Goal: Task Accomplishment & Management: Manage account settings

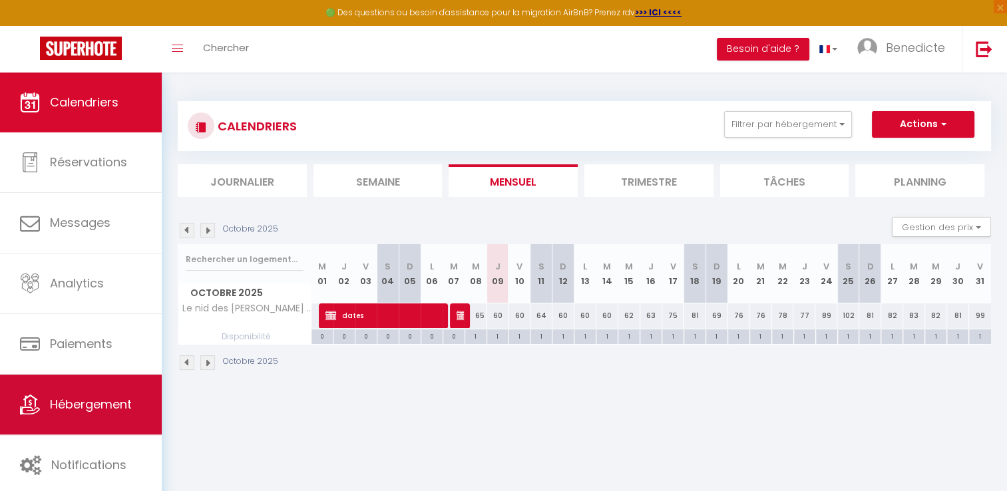
click at [127, 403] on span "Hébergement" at bounding box center [91, 404] width 82 height 17
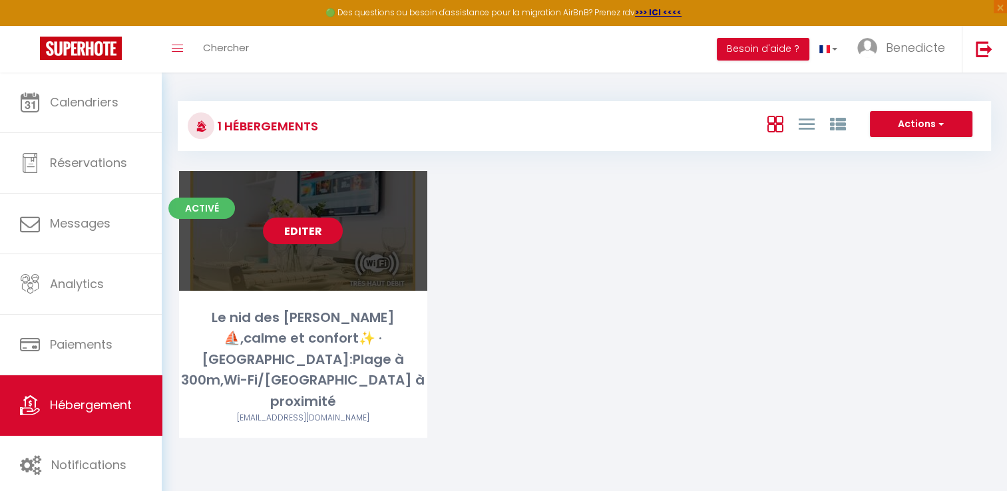
click at [306, 232] on link "Editer" at bounding box center [303, 231] width 80 height 27
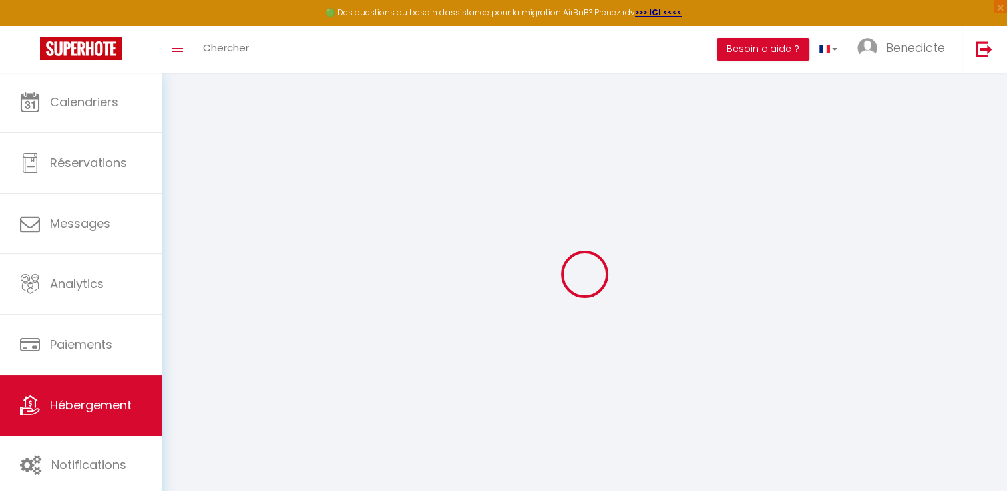
select select
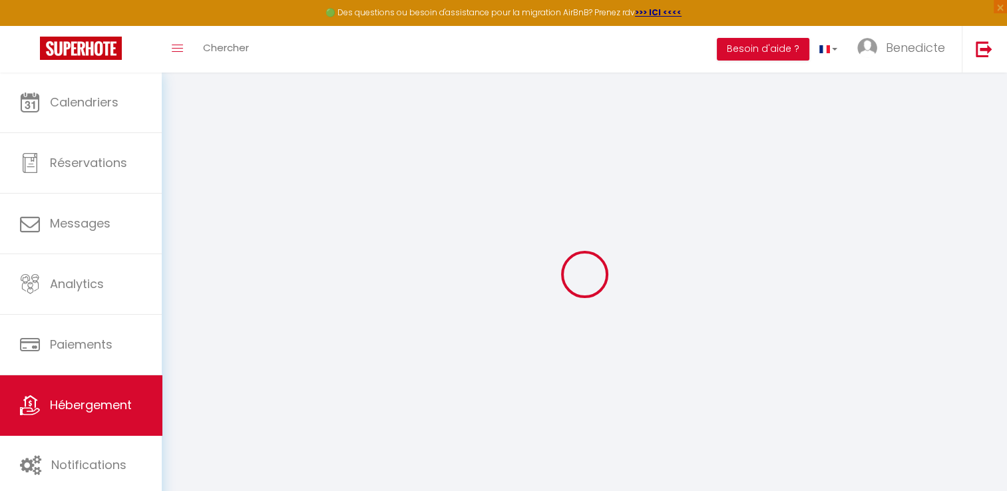
checkbox input "false"
checkbox input "true"
checkbox input "false"
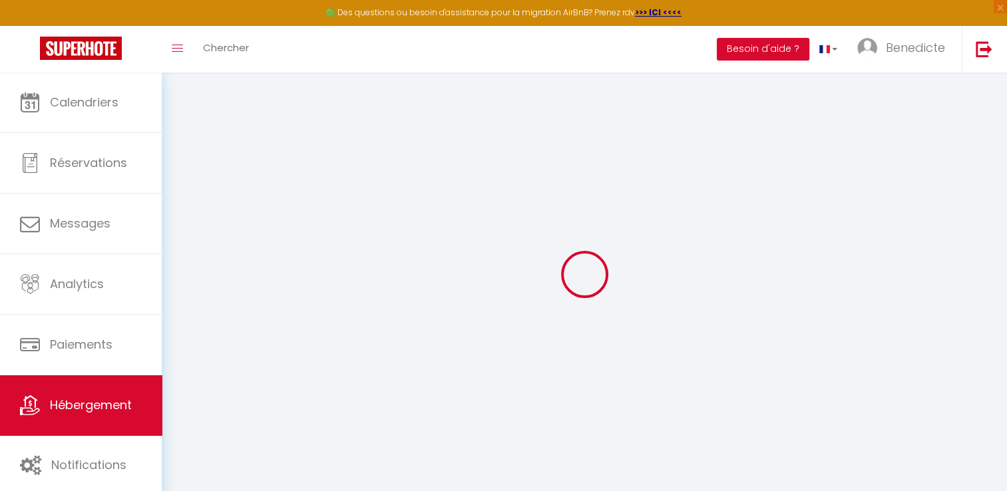
checkbox input "true"
select select "16:00"
select select "23:00"
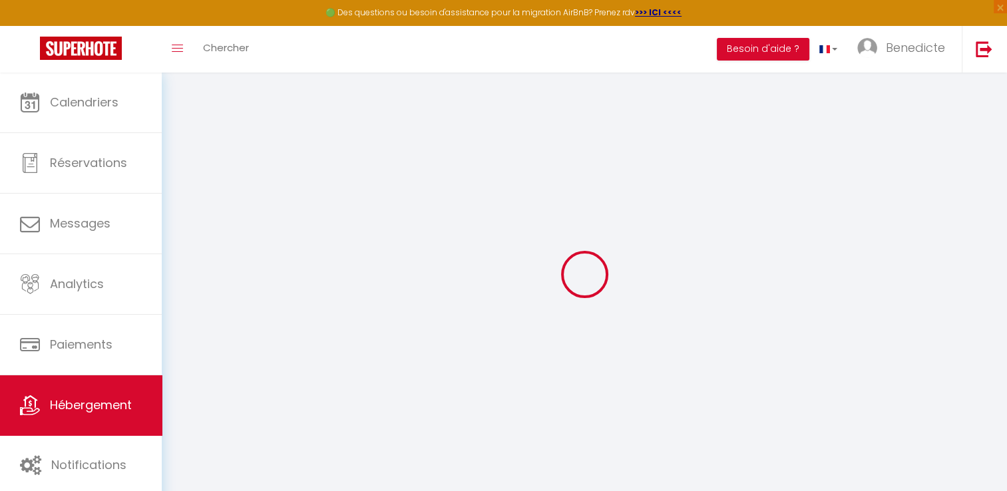
select select "10:00"
select select "30"
select select "120"
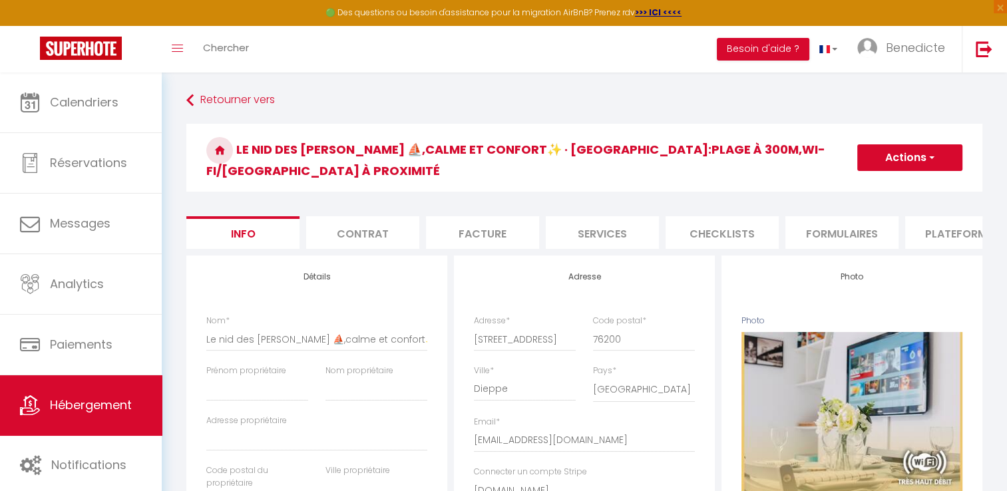
checkbox input "false"
checkbox input "true"
click at [501, 216] on li "Facture" at bounding box center [482, 232] width 113 height 33
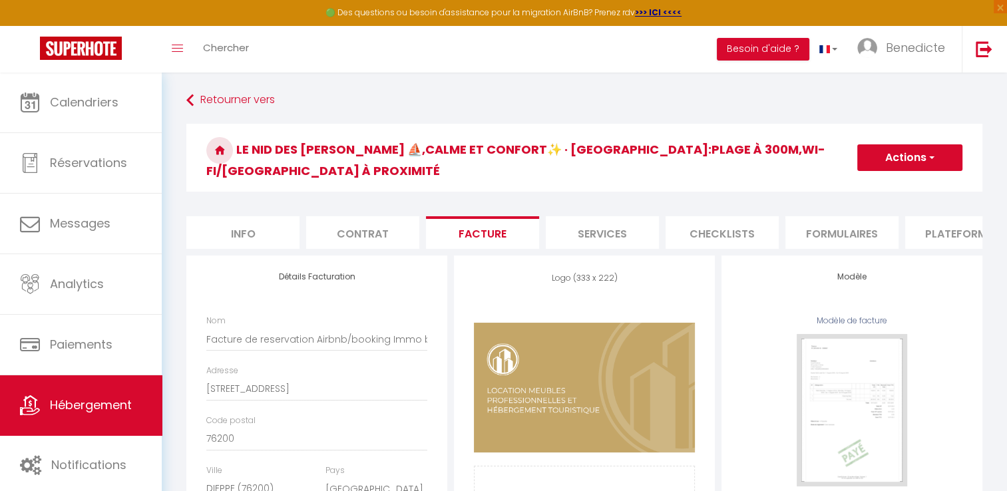
click at [578, 216] on li "Services" at bounding box center [602, 232] width 113 height 33
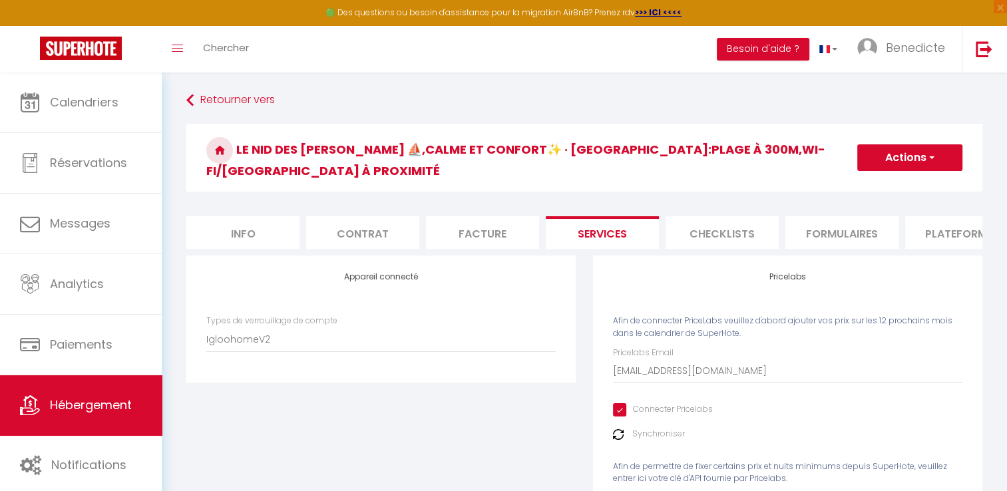
click at [708, 225] on li "Checklists" at bounding box center [722, 232] width 113 height 33
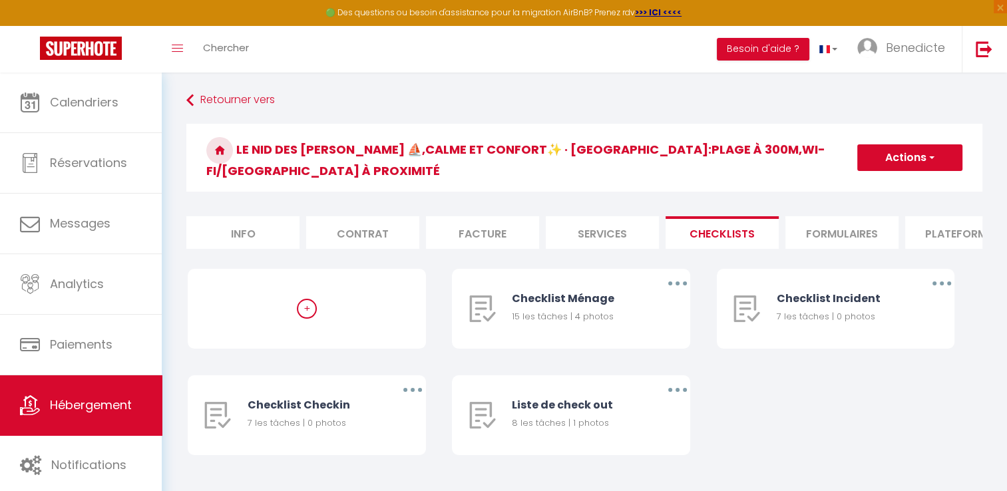
click at [812, 218] on li "Formulaires" at bounding box center [842, 232] width 113 height 33
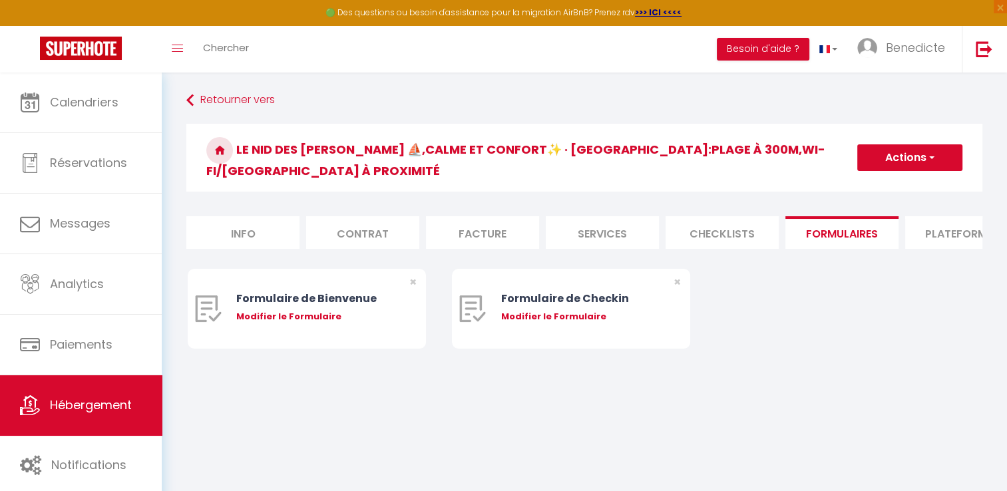
click at [722, 217] on li "Checklists" at bounding box center [722, 232] width 113 height 33
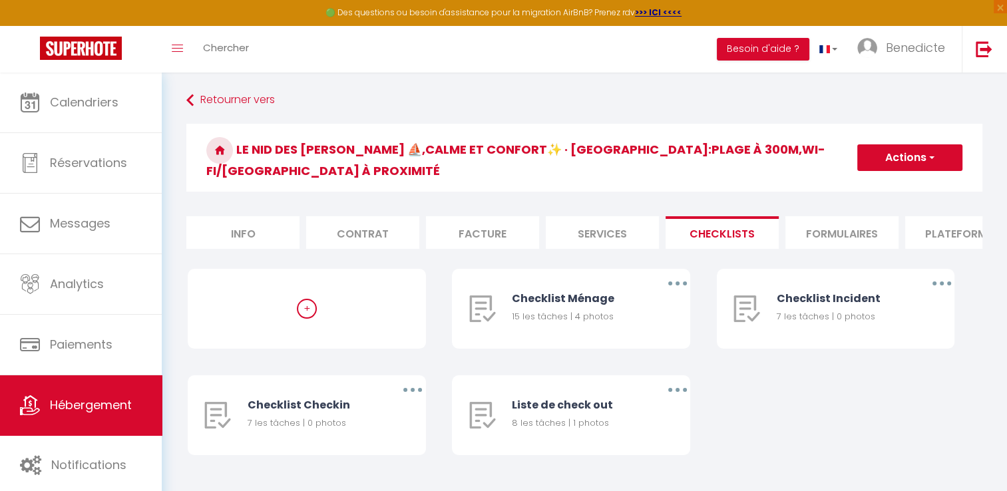
click at [628, 218] on li "Services" at bounding box center [602, 232] width 113 height 33
checkbox input "true"
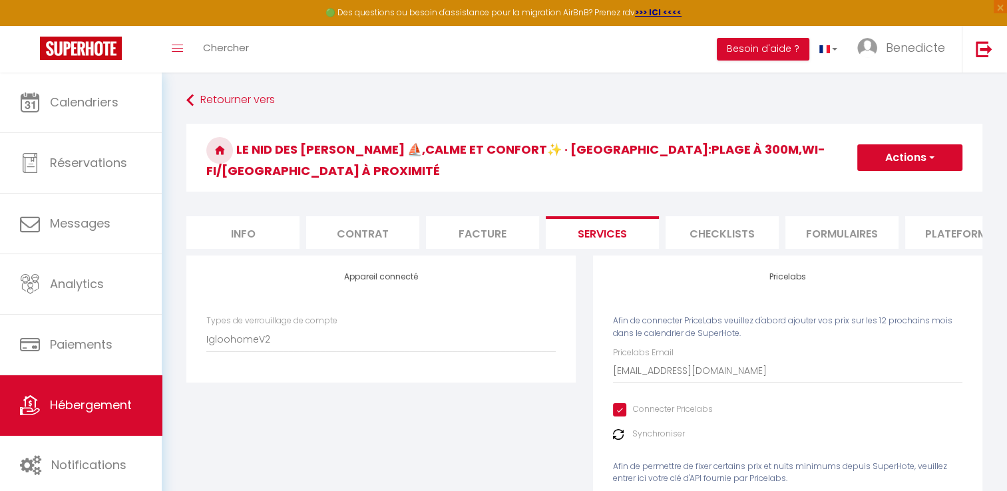
click at [619, 435] on img at bounding box center [618, 434] width 11 height 11
click at [373, 225] on li "Contrat" at bounding box center [362, 232] width 113 height 33
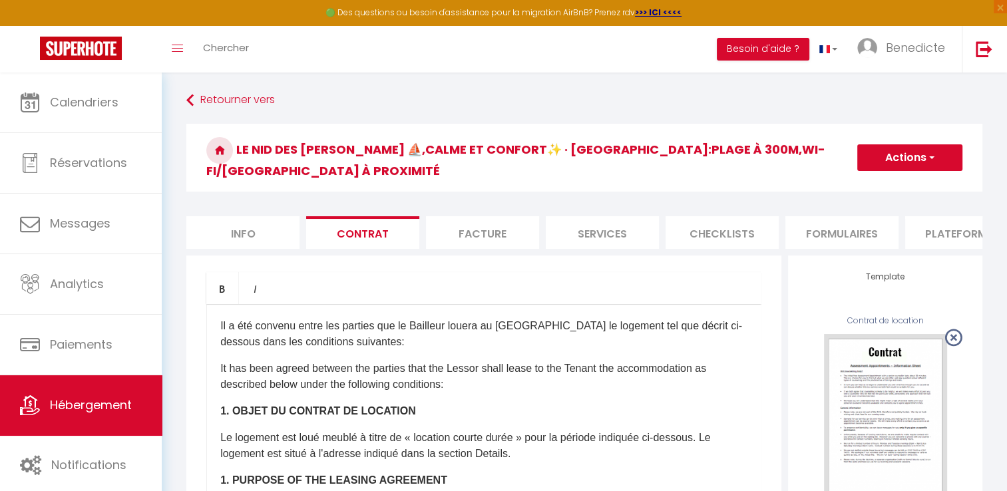
click at [262, 218] on li "Info" at bounding box center [242, 232] width 113 height 33
checkbox input "false"
checkbox input "true"
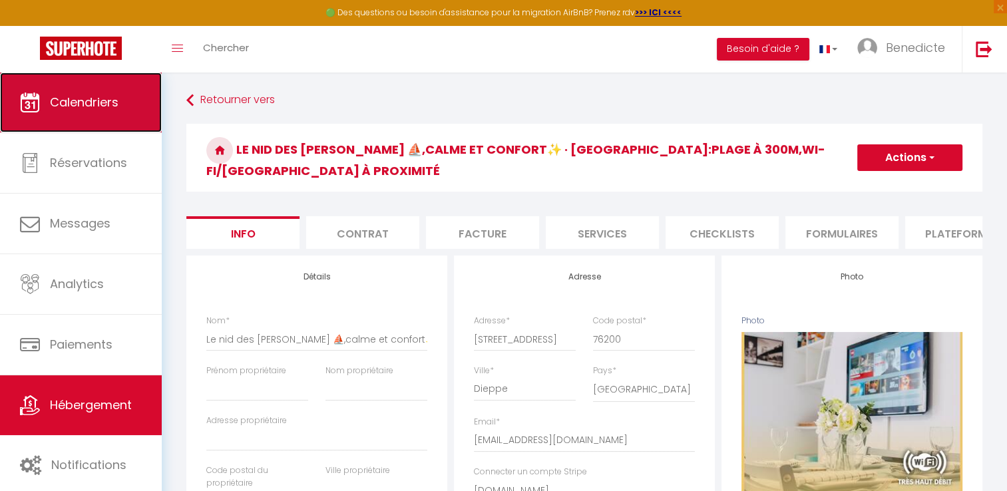
click at [83, 75] on link "Calendriers" at bounding box center [81, 103] width 162 height 60
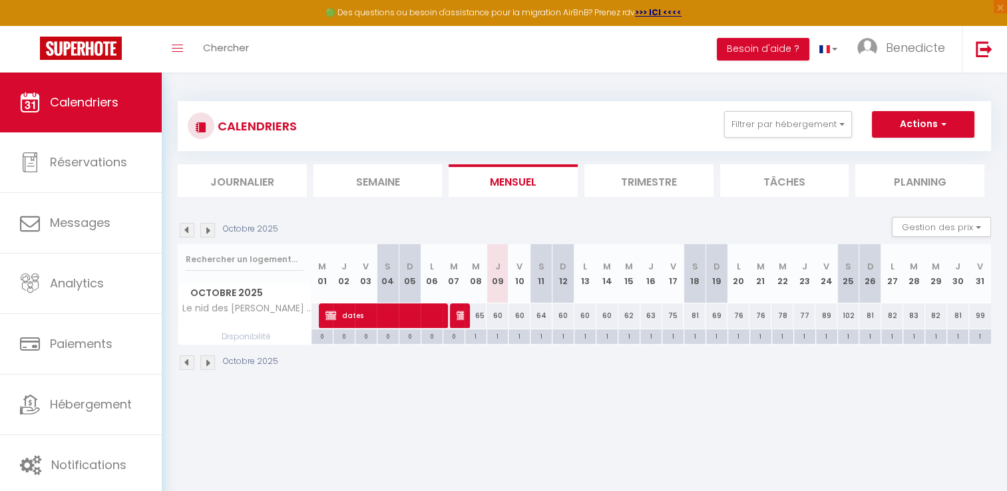
click at [493, 311] on div "60" at bounding box center [498, 316] width 22 height 25
type input "60"
type input "Jeu 09 Octobre 2025"
type input "Ven 10 Octobre 2025"
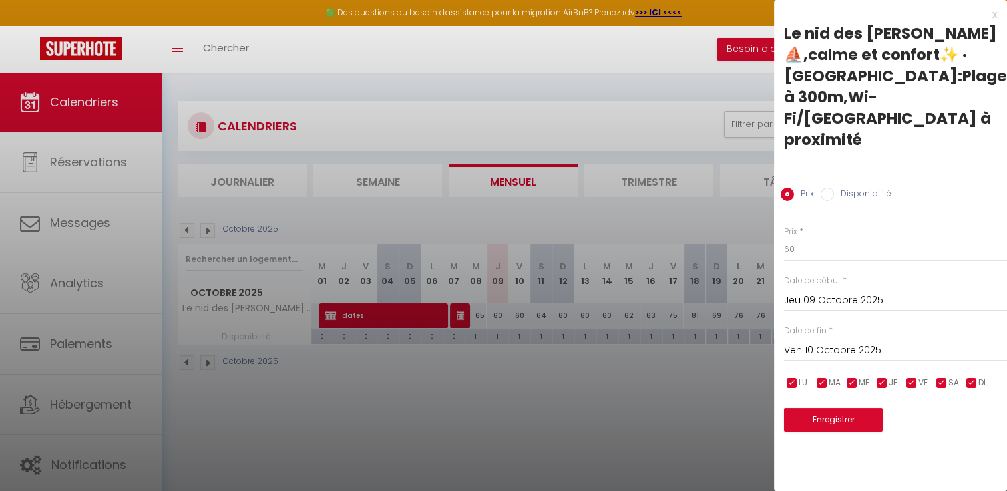
click at [534, 398] on div at bounding box center [503, 245] width 1007 height 491
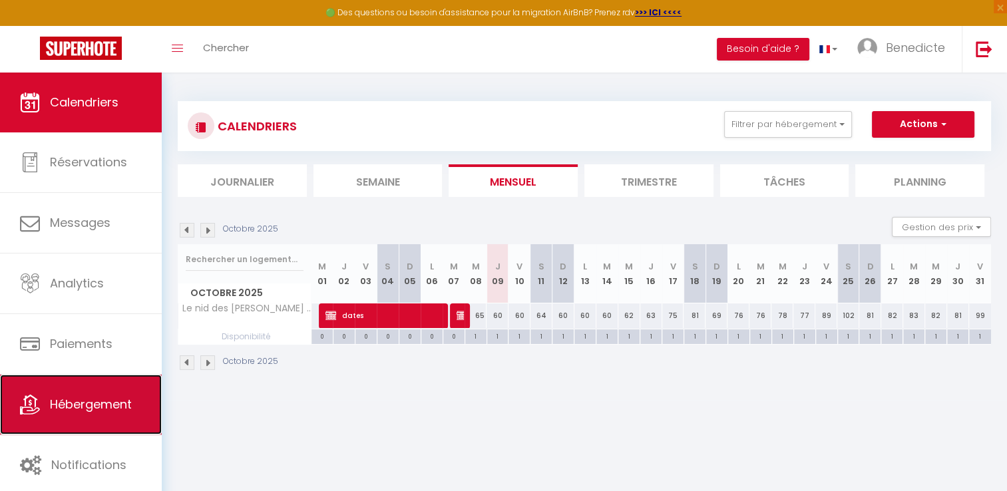
click at [132, 418] on link "Hébergement" at bounding box center [81, 405] width 162 height 60
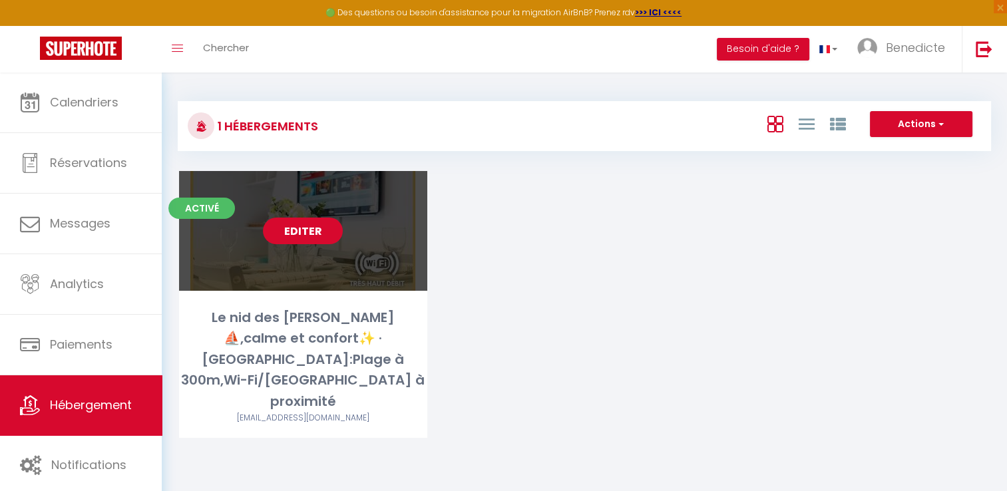
click at [308, 236] on link "Editer" at bounding box center [303, 231] width 80 height 27
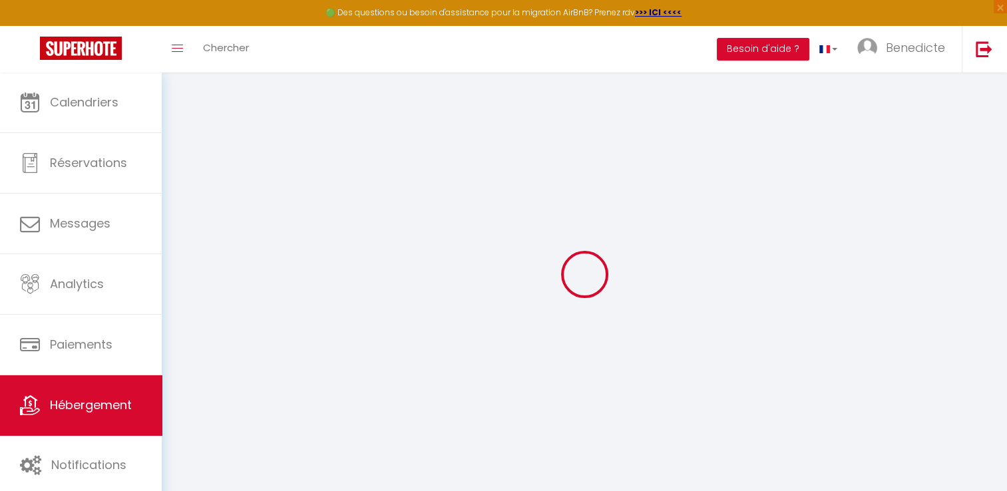
select select
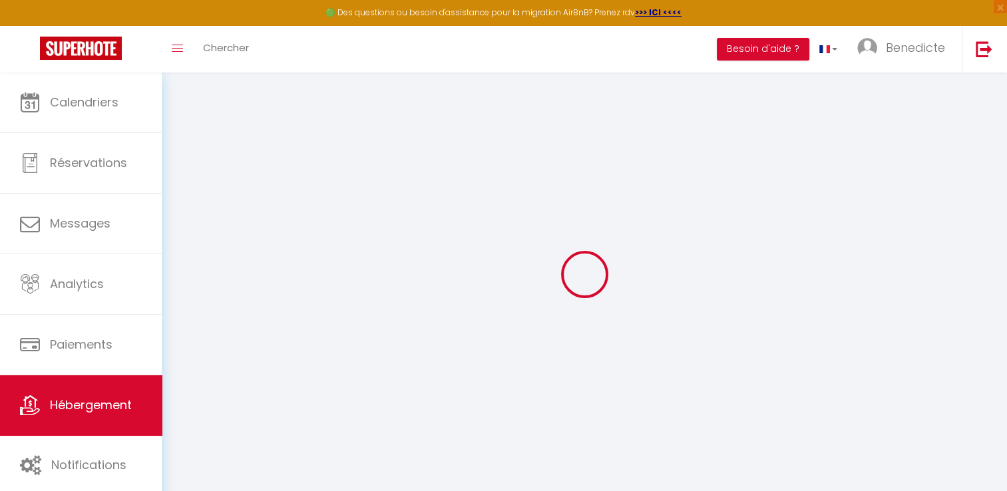
checkbox input "false"
checkbox input "true"
select select
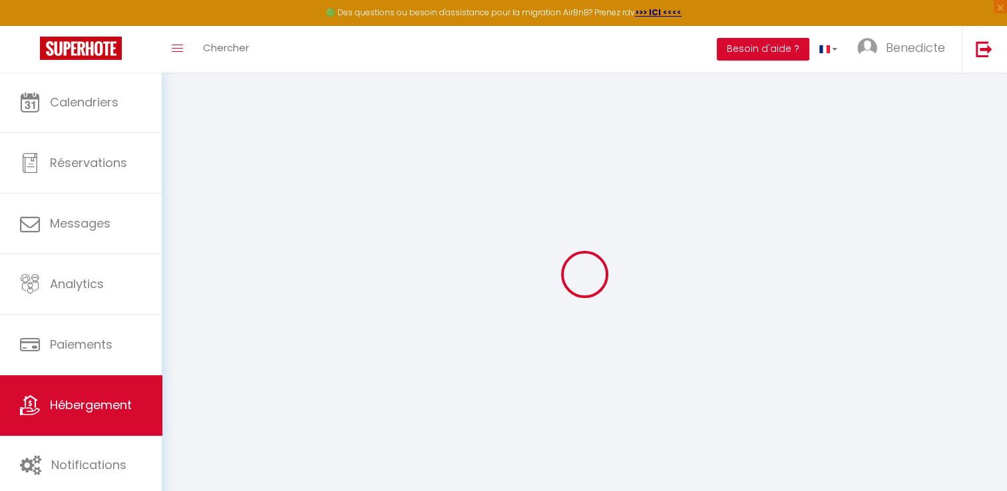
select select
checkbox input "false"
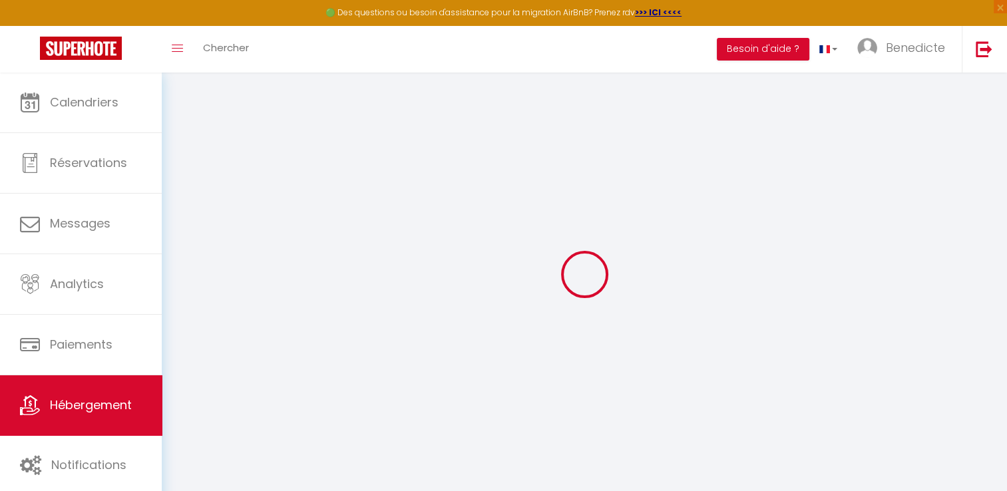
checkbox input "true"
checkbox input "false"
checkbox input "true"
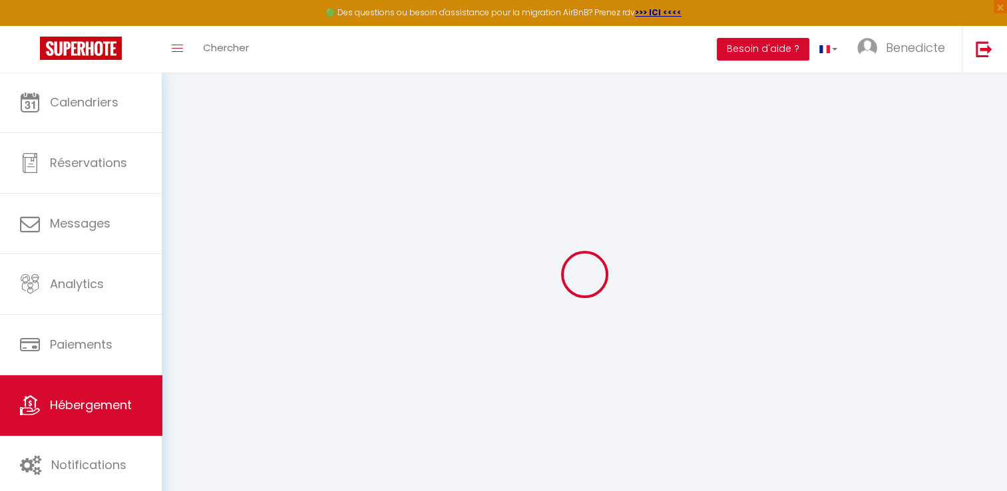
checkbox input "true"
select select "16:00"
select select "23:00"
select select "10:00"
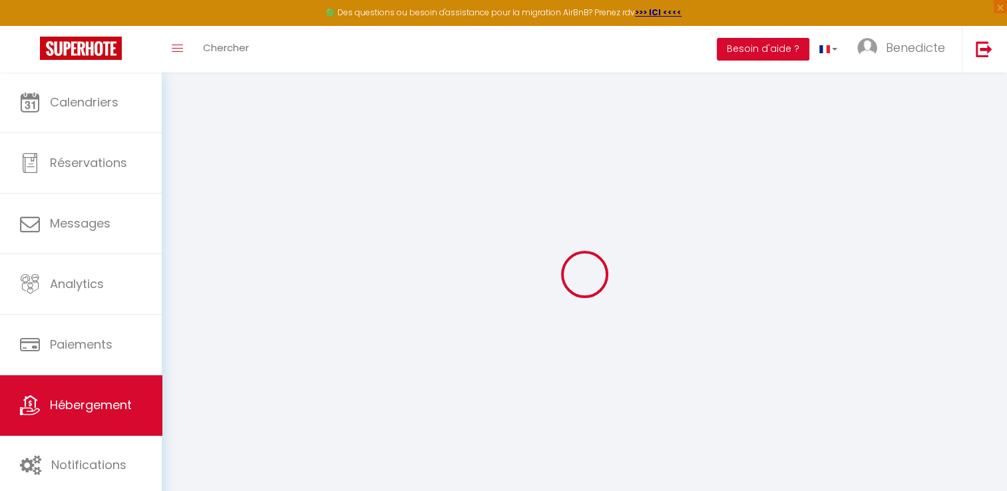
select select "30"
select select "120"
checkbox input "false"
checkbox input "true"
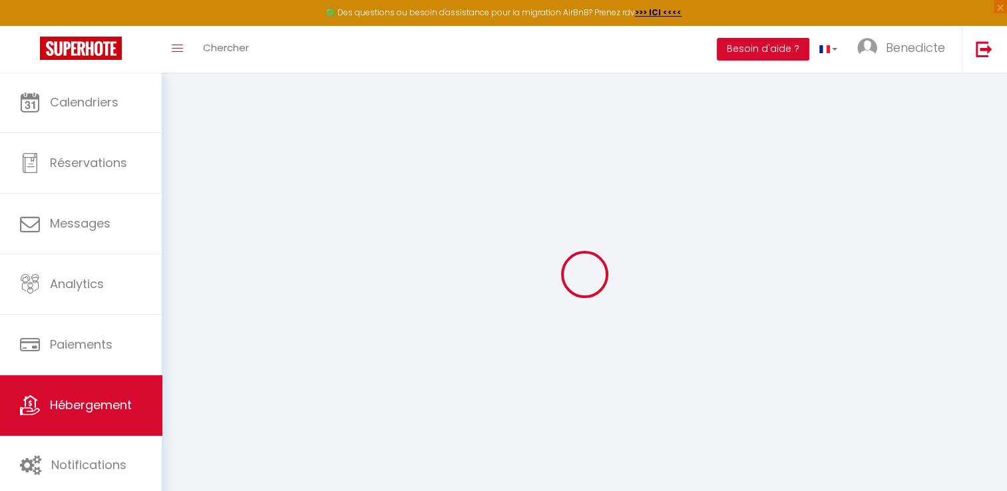
checkbox input "true"
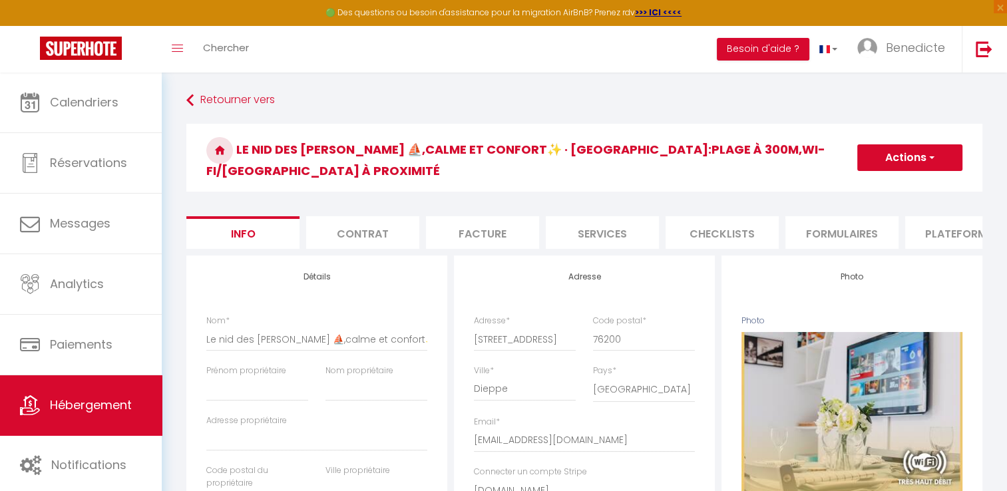
click at [625, 216] on li "Services" at bounding box center [602, 232] width 113 height 33
checkbox input "true"
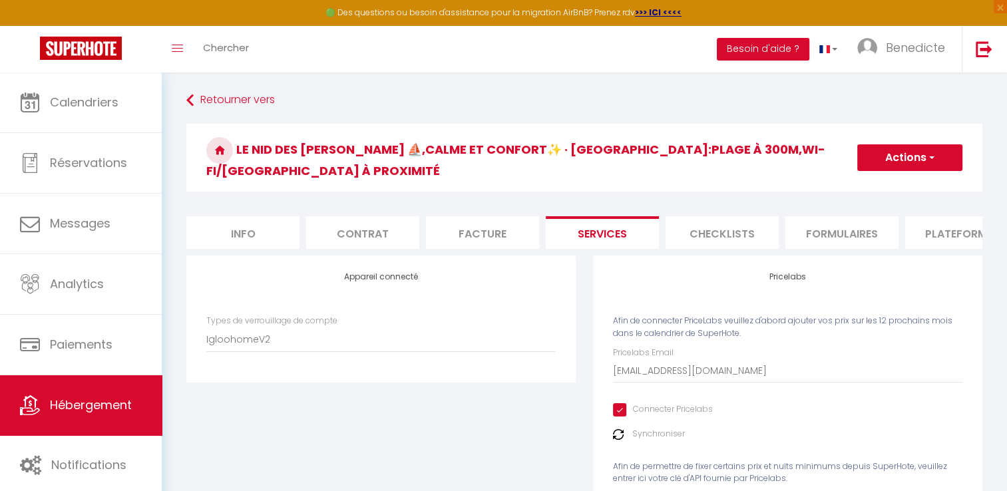
click at [618, 429] on img at bounding box center [618, 434] width 11 height 11
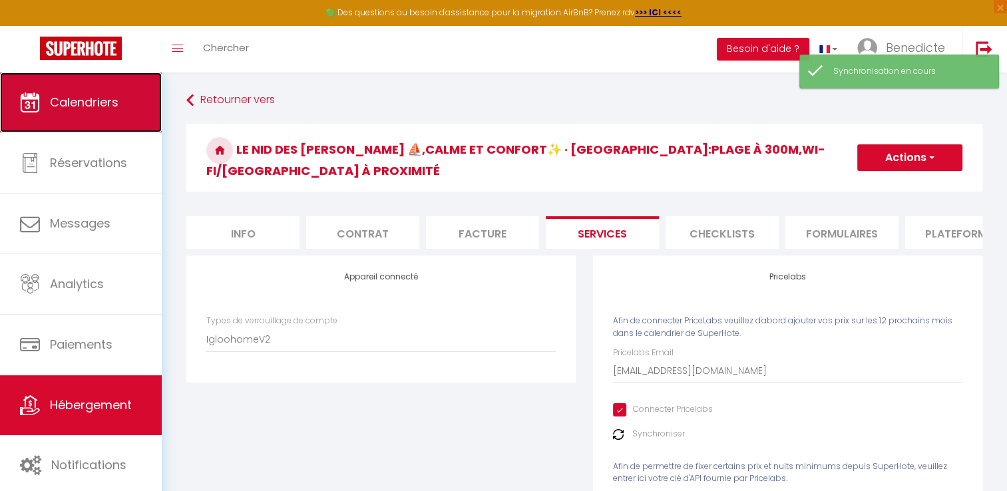
click at [128, 105] on link "Calendriers" at bounding box center [81, 103] width 162 height 60
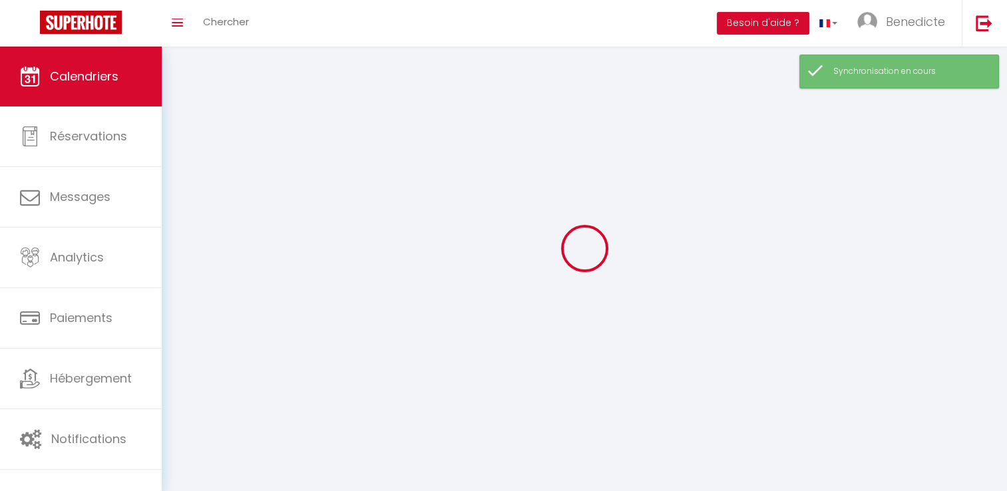
click at [128, 105] on link "Calendriers" at bounding box center [81, 77] width 162 height 60
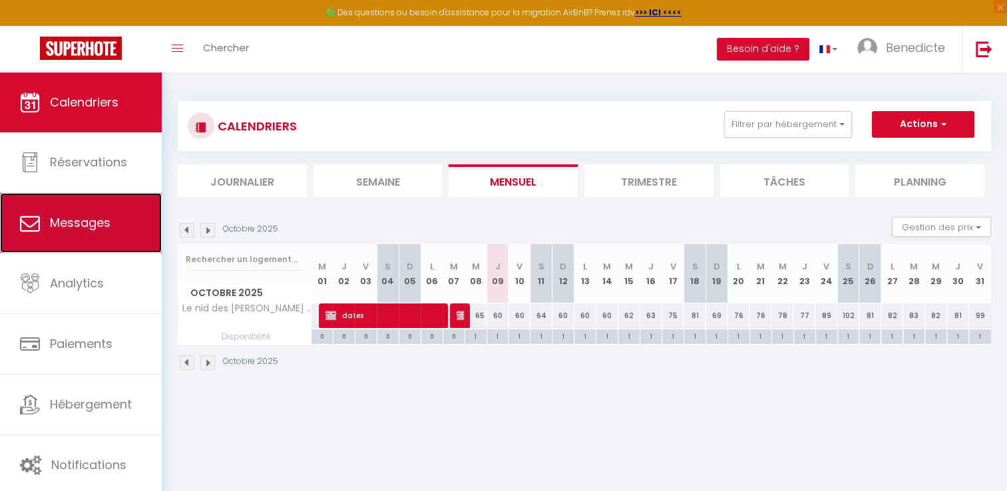
click at [77, 228] on span "Messages" at bounding box center [80, 222] width 61 height 17
select select "message"
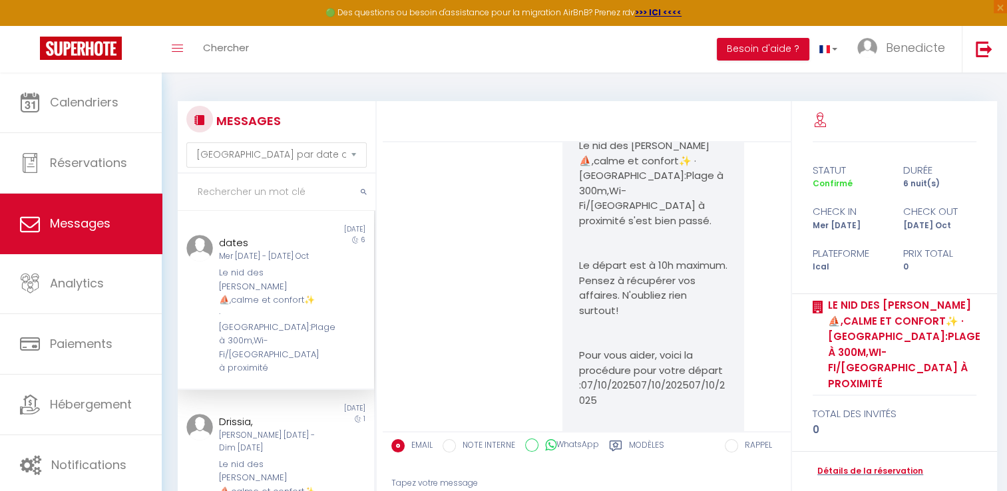
scroll to position [2944, 0]
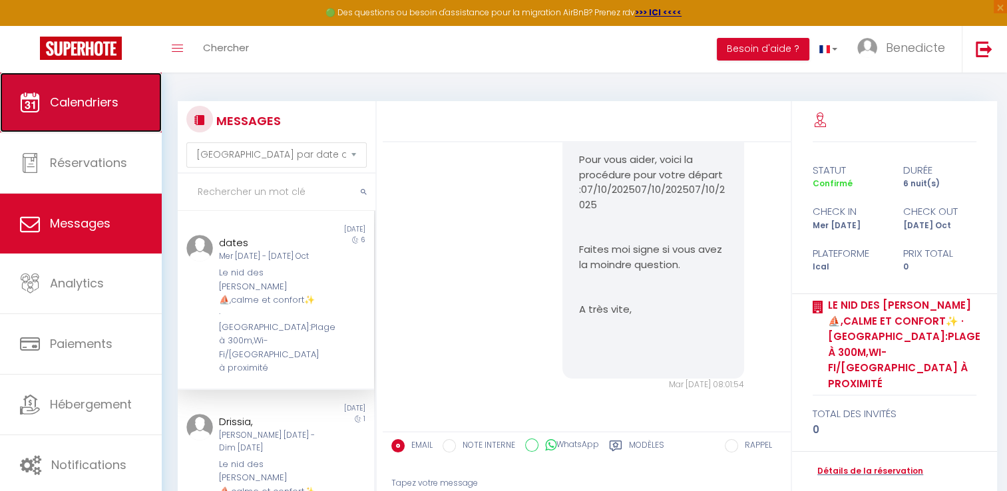
click at [107, 107] on span "Calendriers" at bounding box center [84, 102] width 69 height 17
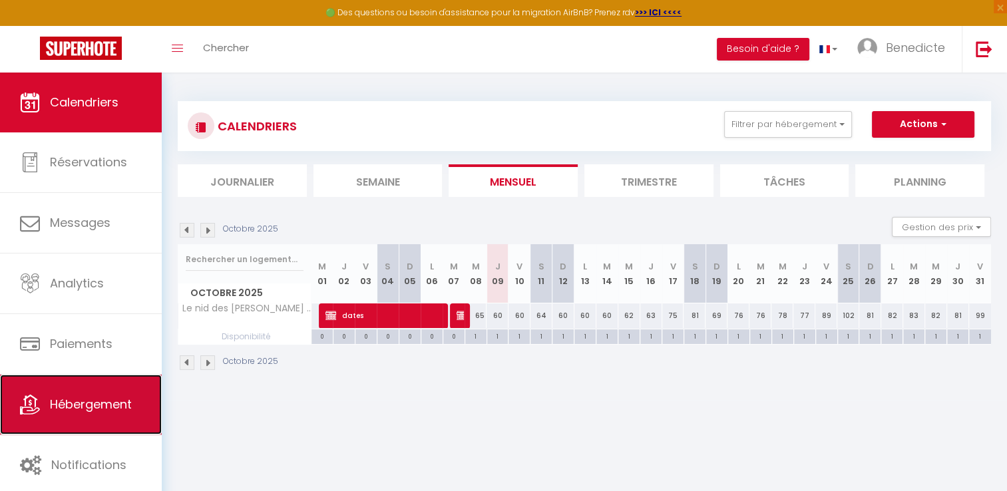
click at [81, 411] on span "Hébergement" at bounding box center [91, 404] width 82 height 17
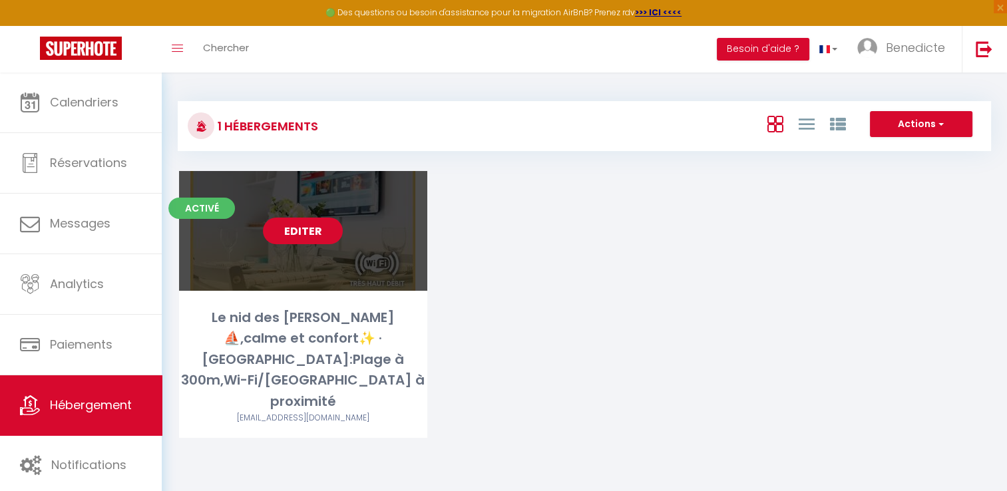
click at [316, 234] on link "Editer" at bounding box center [303, 231] width 80 height 27
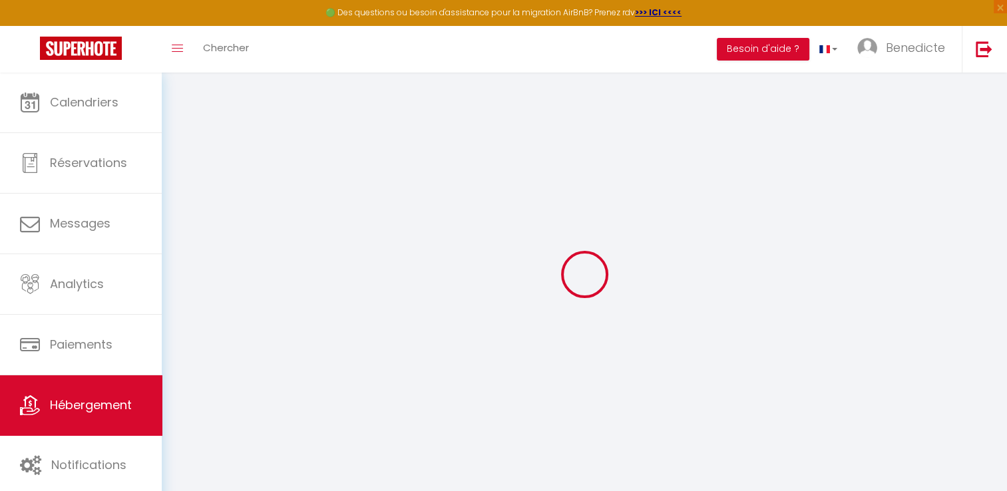
click at [316, 234] on div at bounding box center [585, 274] width 814 height 371
checkbox input "false"
checkbox input "true"
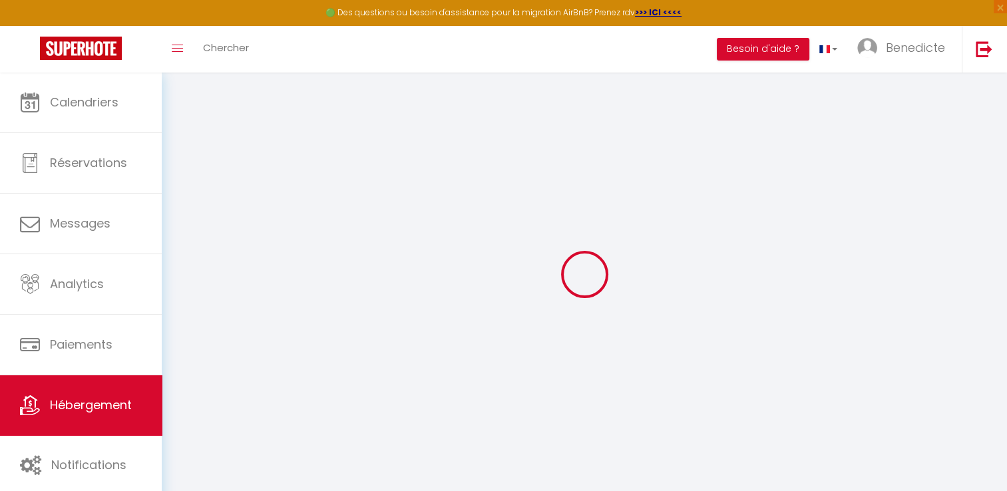
checkbox input "true"
select select "16:00"
select select "23:00"
select select "10:00"
select select "30"
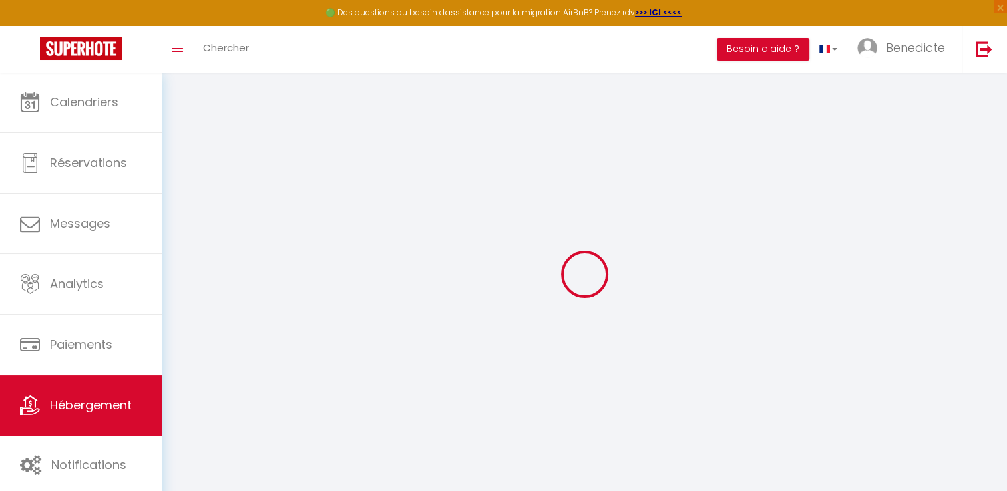
select select "120"
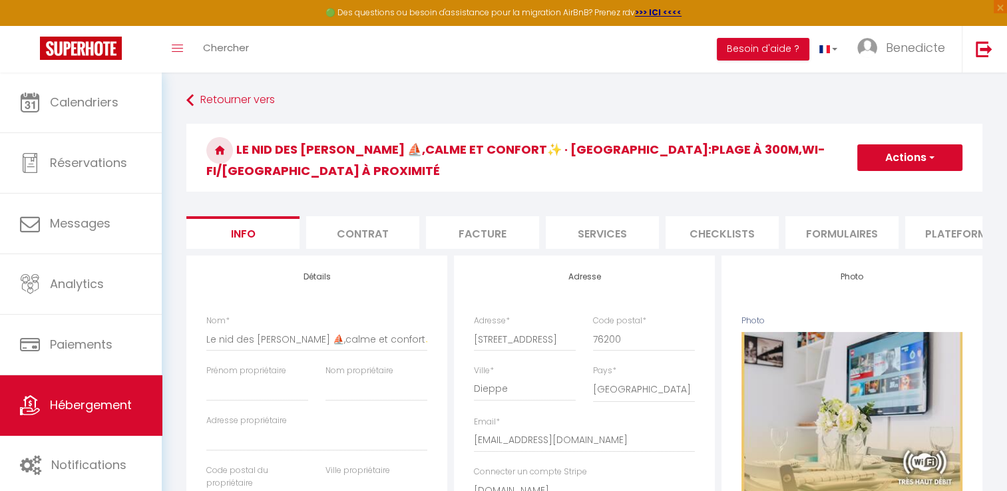
checkbox input "false"
checkbox input "true"
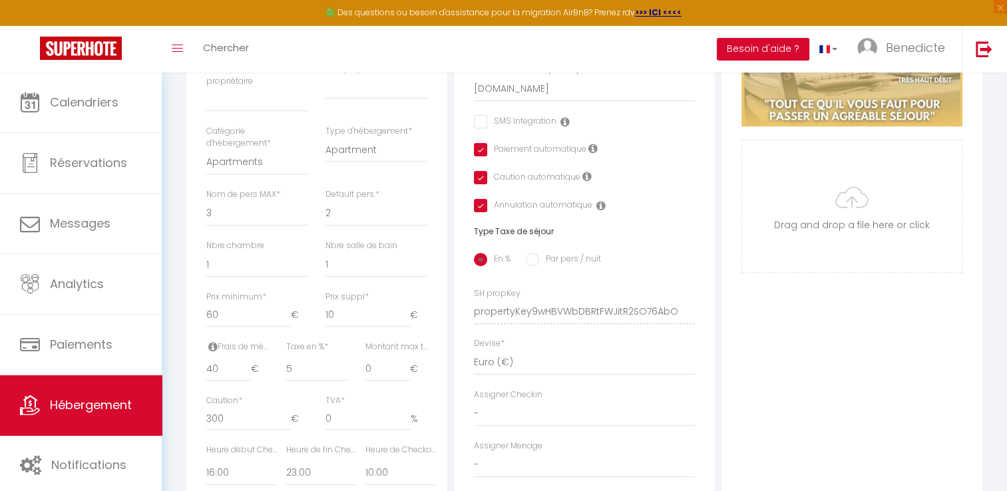
scroll to position [401, 0]
click at [386, 368] on input "0" at bounding box center [388, 370] width 45 height 24
checkbox input "false"
checkbox input "true"
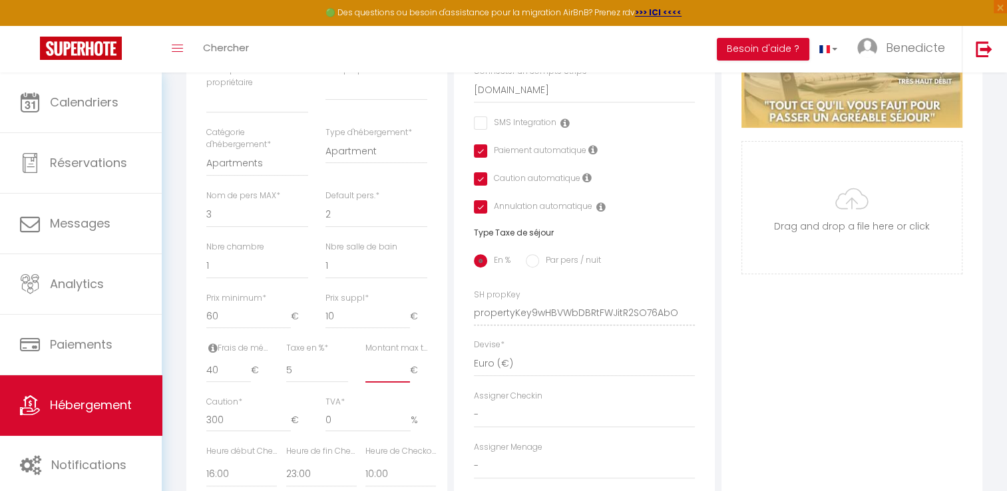
checkbox input "true"
type input "4"
checkbox input "false"
checkbox input "true"
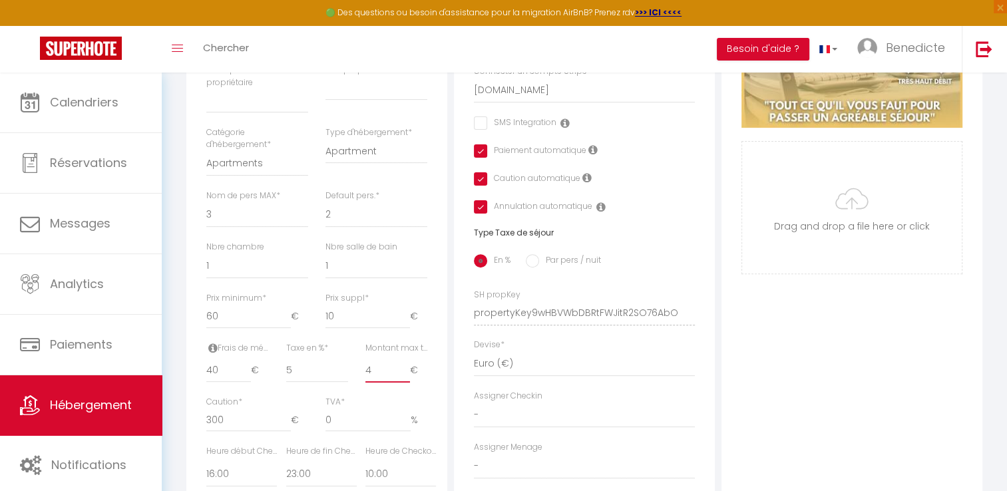
checkbox input "true"
type input "4.8"
checkbox input "false"
checkbox input "true"
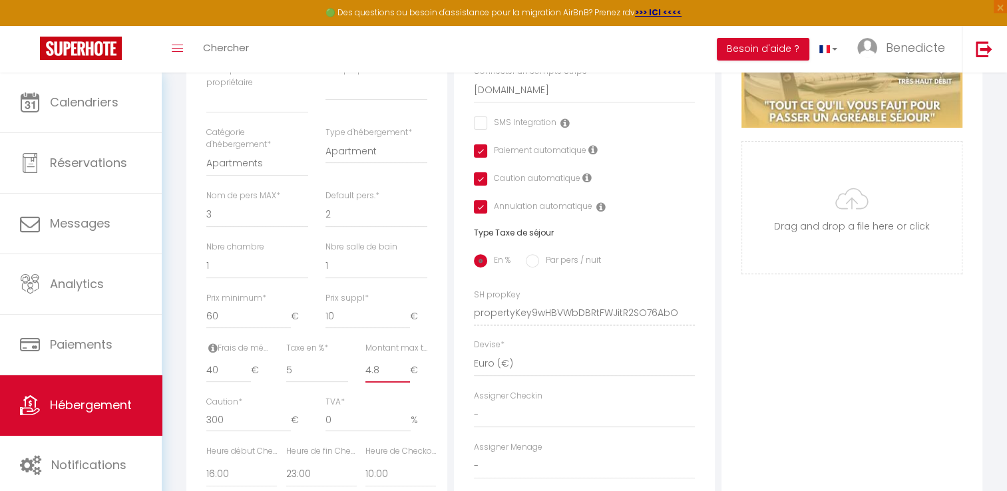
checkbox input "true"
checkbox input "false"
checkbox input "true"
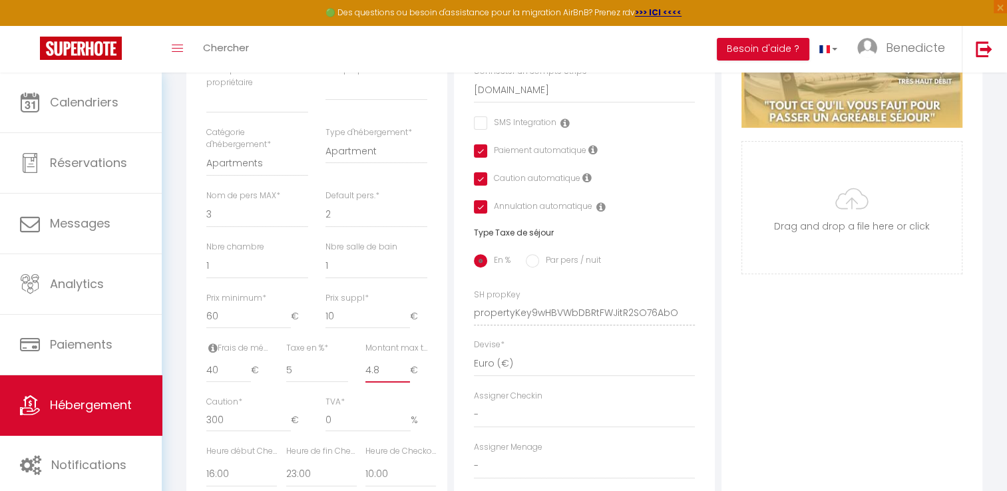
type input "4.80"
checkbox input "false"
checkbox input "true"
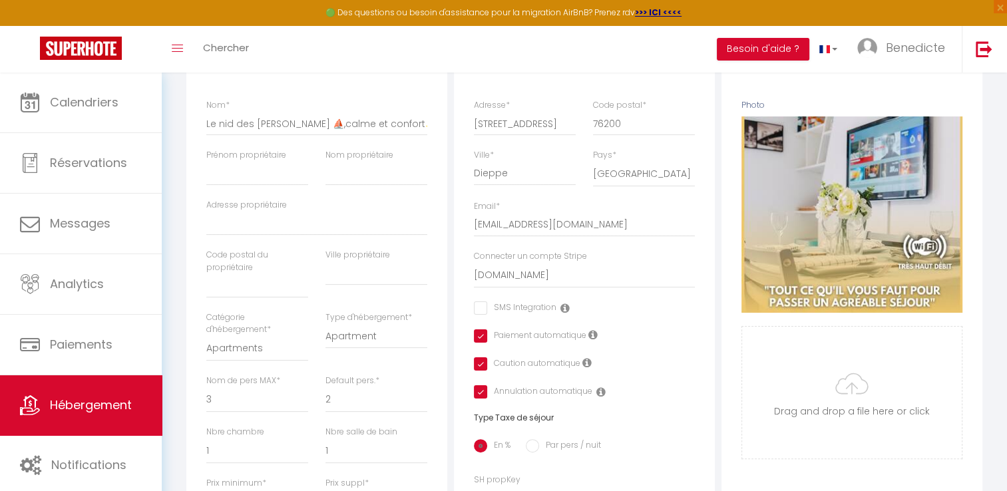
scroll to position [204, 0]
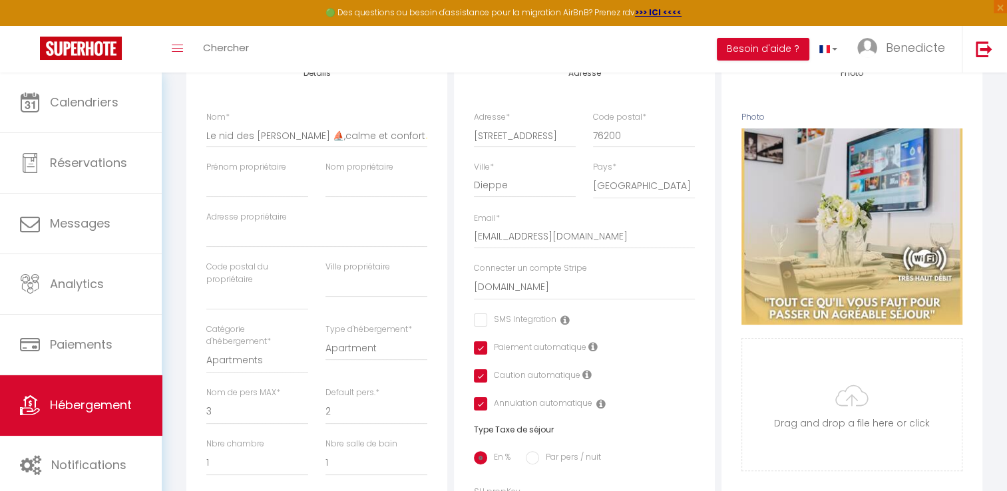
type input "4.80"
click at [212, 183] on input "Prénom propriétaire" at bounding box center [257, 186] width 102 height 24
type input "AB"
checkbox input "false"
checkbox input "true"
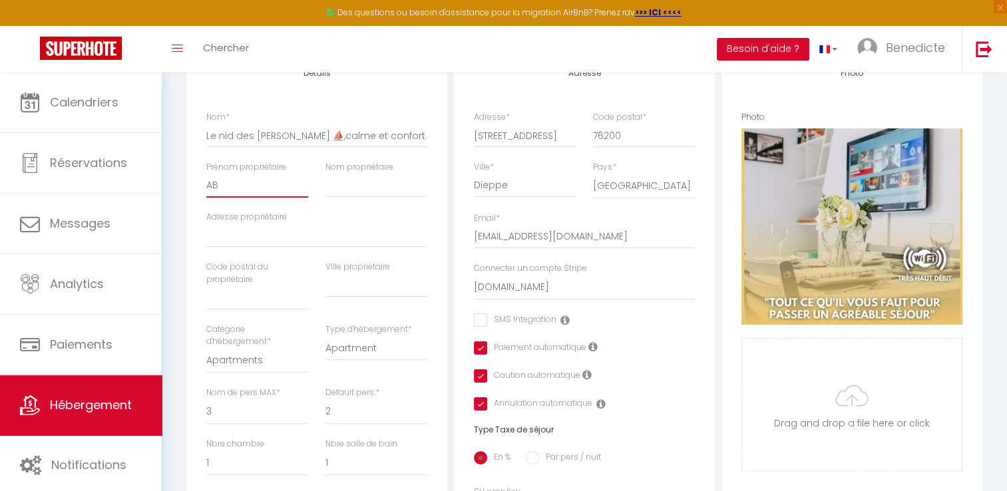
checkbox input "true"
type input "ABLA"
checkbox input "false"
checkbox input "true"
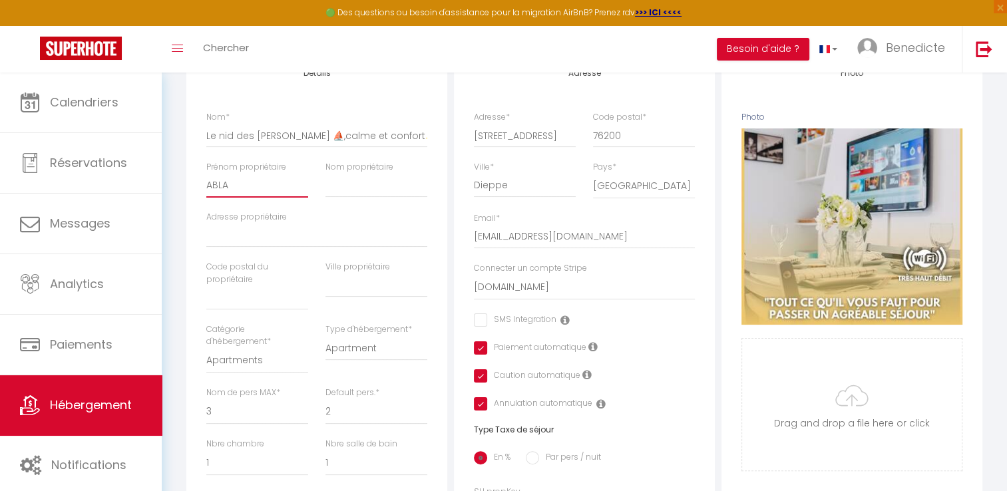
checkbox input "true"
type input "ABLAVI"
checkbox input "false"
checkbox input "true"
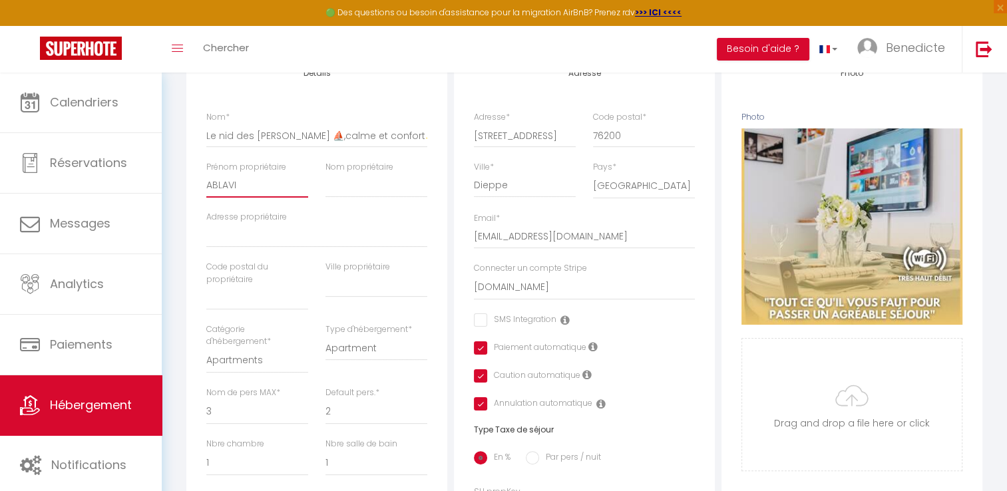
checkbox input "true"
checkbox input "false"
checkbox input "true"
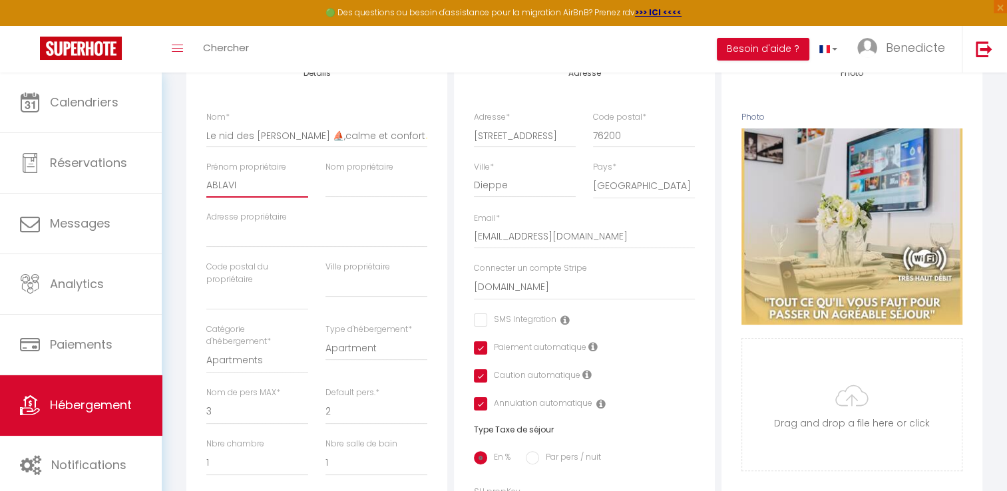
checkbox input "true"
type input "[PERSON_NAME]"
type input "[PERSON_NAME] ATT"
type input "76140"
checkbox input "false"
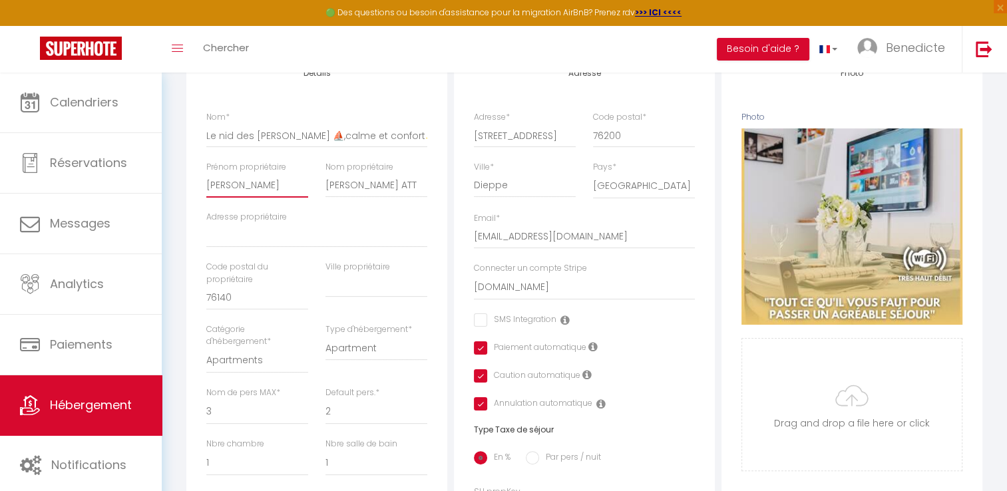
checkbox input "true"
click at [243, 235] on input "Adresse propriétaire" at bounding box center [316, 236] width 221 height 24
type input "[STREET_ADDRESS]"
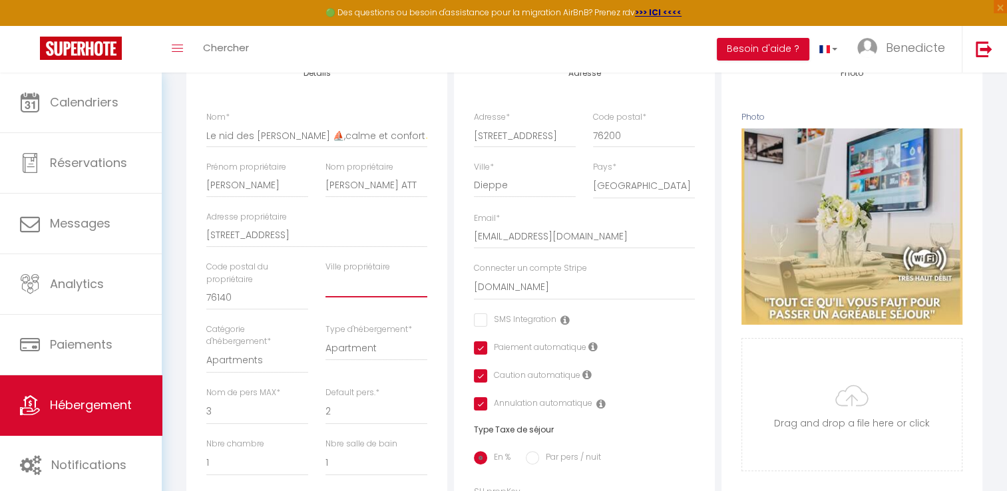
type input "LE PETIT-QUEVILLY"
checkbox input "false"
checkbox input "true"
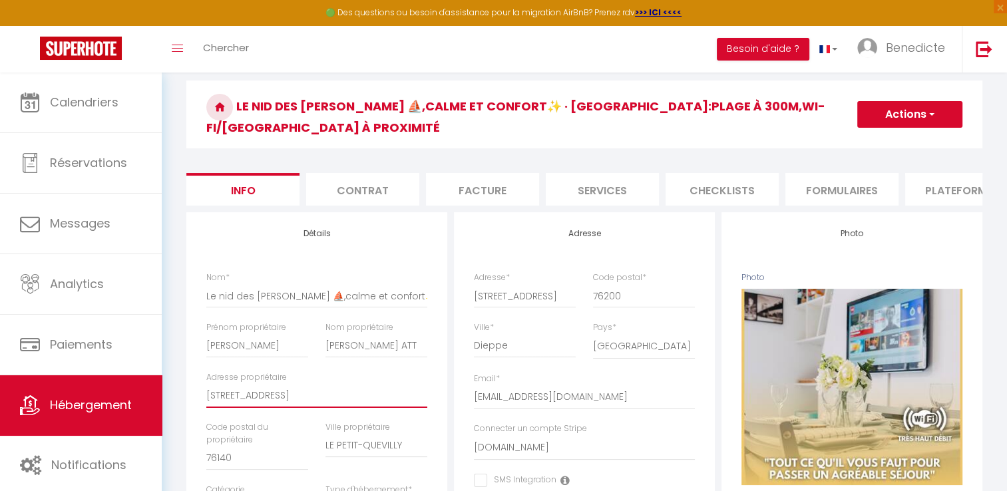
scroll to position [0, 0]
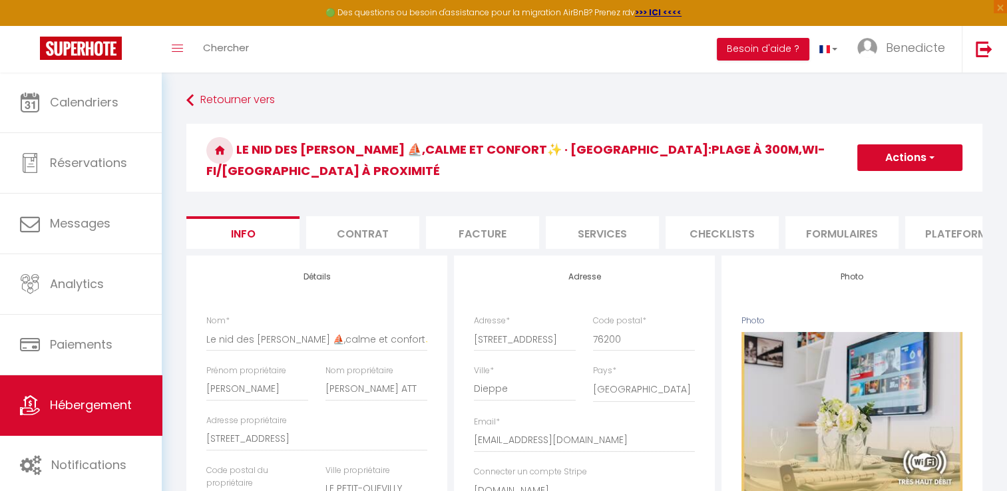
click at [927, 151] on span "button" at bounding box center [931, 157] width 9 height 13
click at [856, 180] on input "Enregistrer" at bounding box center [857, 186] width 49 height 13
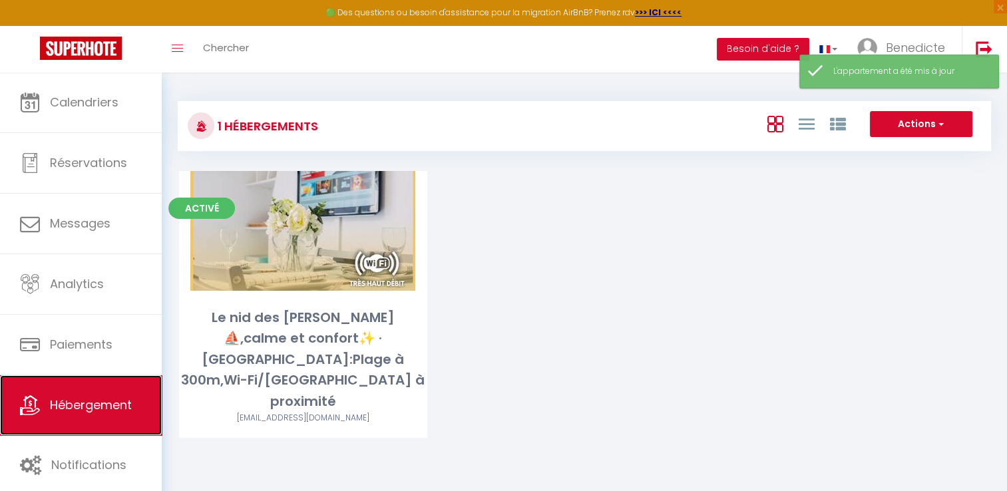
click at [101, 404] on span "Hébergement" at bounding box center [91, 405] width 82 height 17
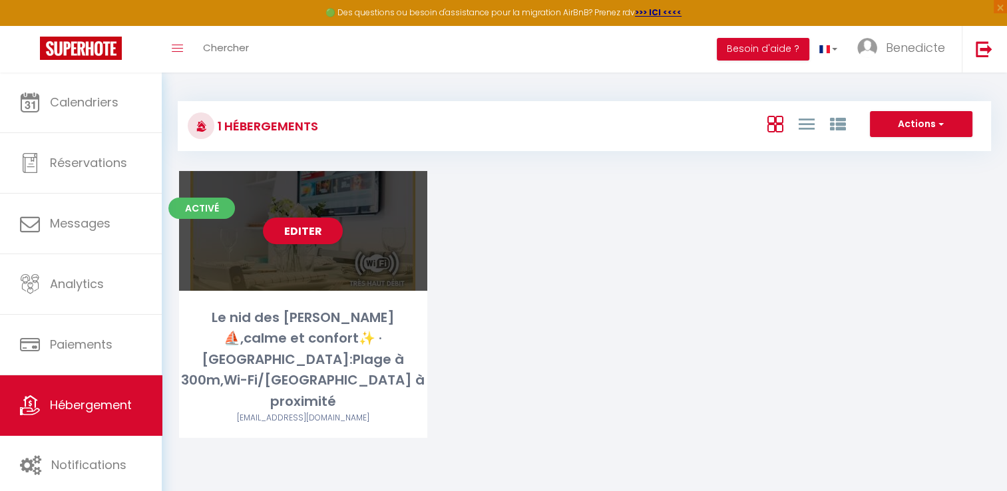
click at [285, 258] on div "Editer" at bounding box center [303, 231] width 248 height 120
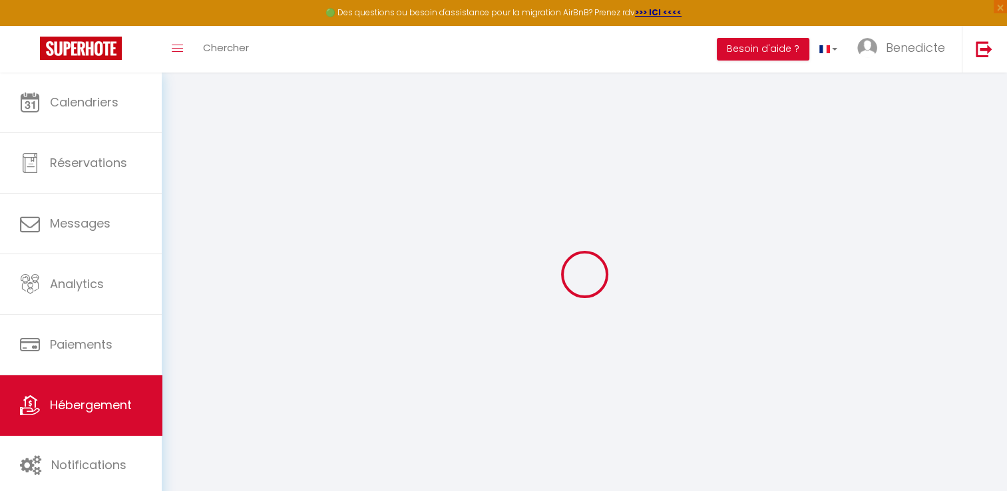
type input "Le nid des [PERSON_NAME] ⛵️,calme et confort✨️ · [GEOGRAPHIC_DATA]:Plage à 300m…"
type input "[PERSON_NAME]"
type input "[PERSON_NAME] ATT"
type input "[STREET_ADDRESS]"
type input "76140"
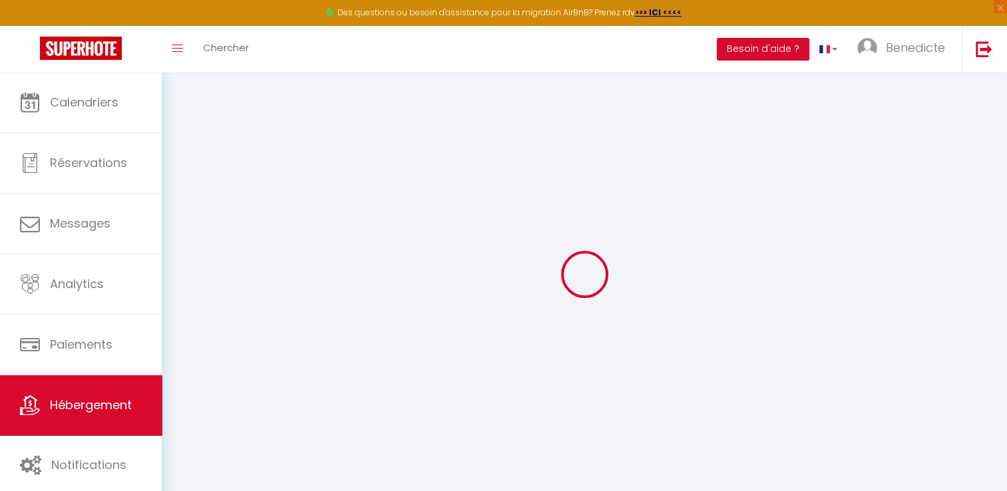
type input "LE PETIT-QUEVILLY"
type input "60"
type input "10"
type input "40"
type input "5"
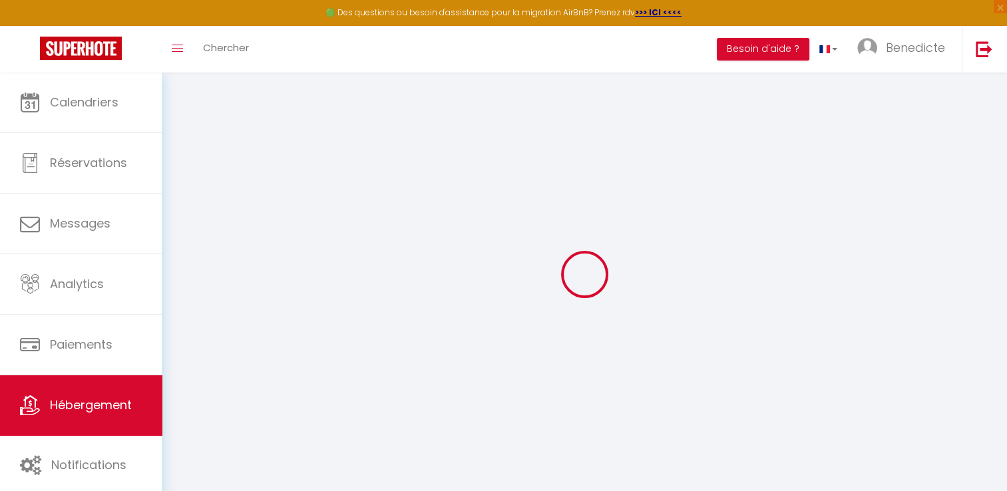
type input "4.80"
type input "300"
select select
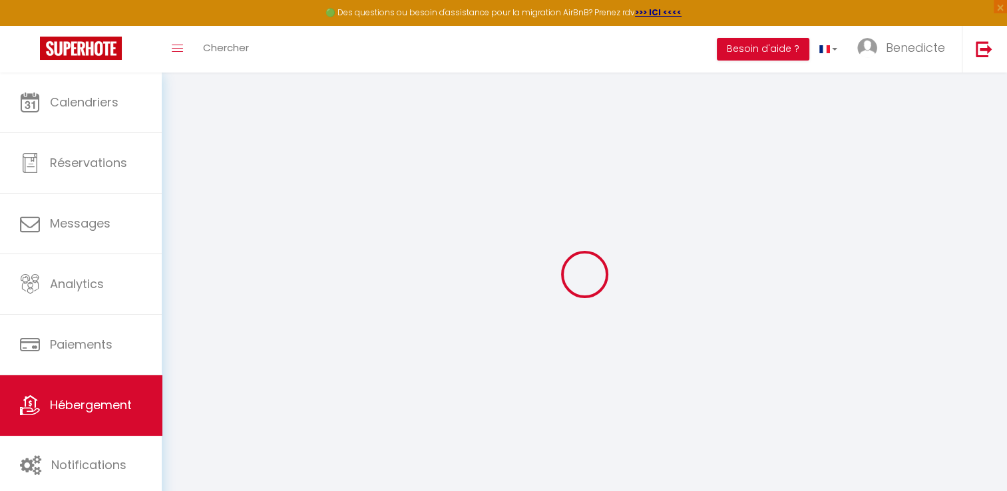
select select
type input "[STREET_ADDRESS]"
type input "76200"
type input "Dieppe"
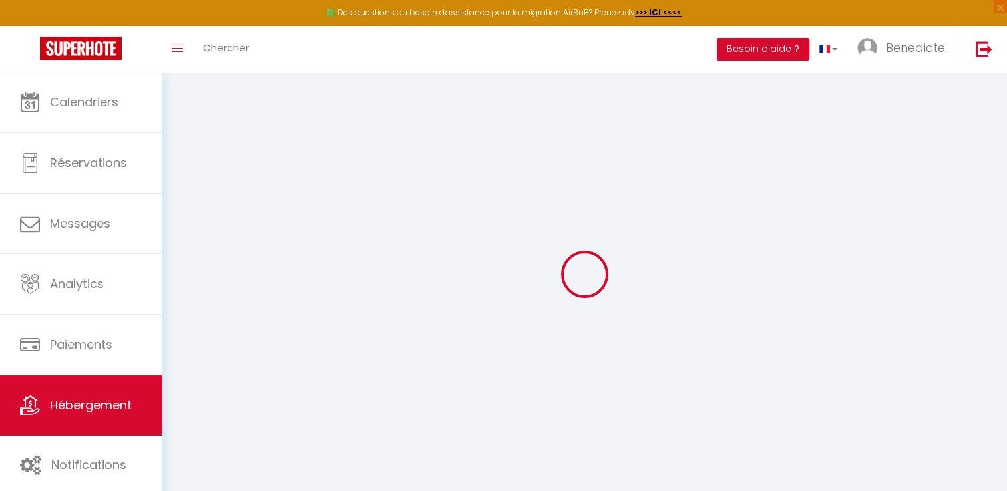
type input "[EMAIL_ADDRESS][DOMAIN_NAME]"
select select "16209"
checkbox input "false"
checkbox input "true"
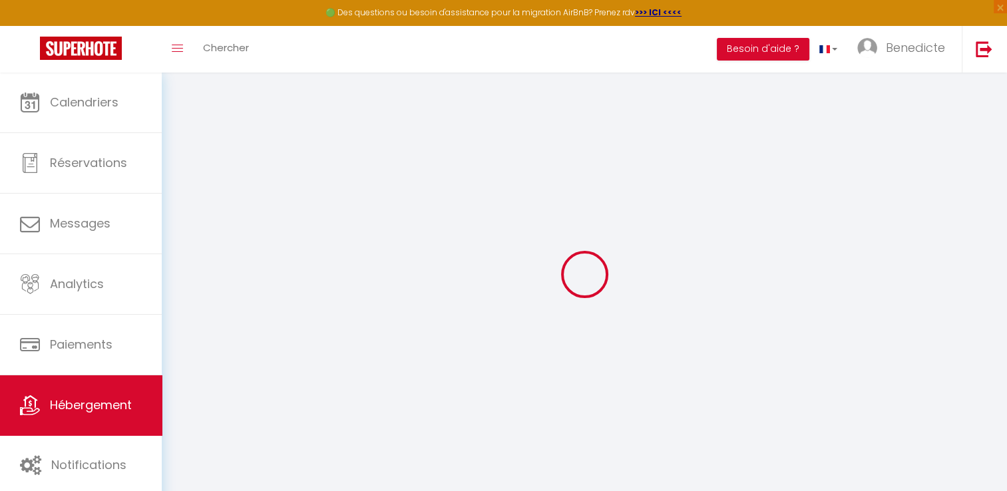
checkbox input "true"
radio input "true"
select select
type input "0"
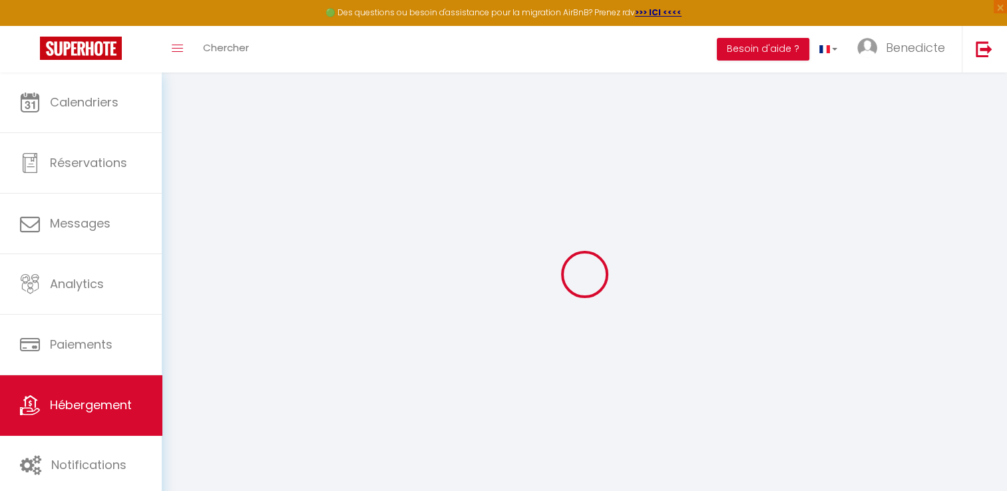
type input "0"
select select
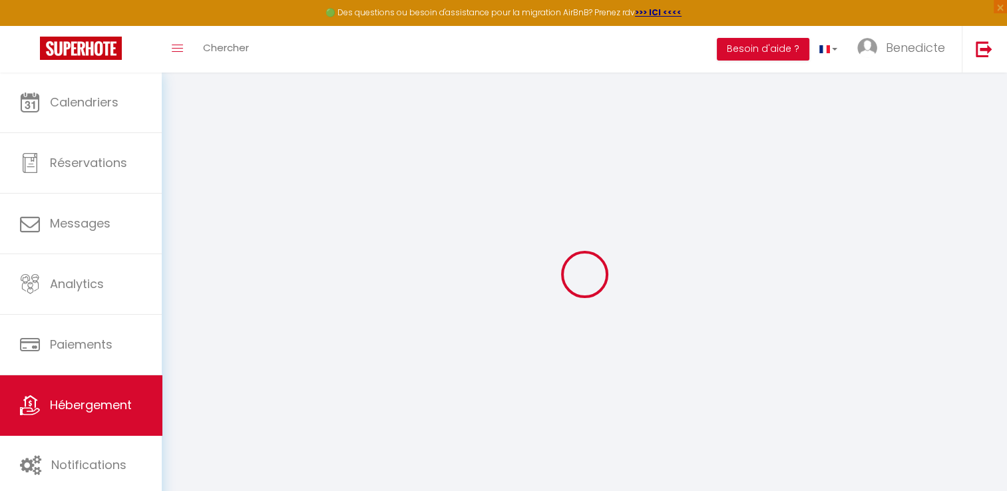
select select
checkbox input "false"
checkbox input "true"
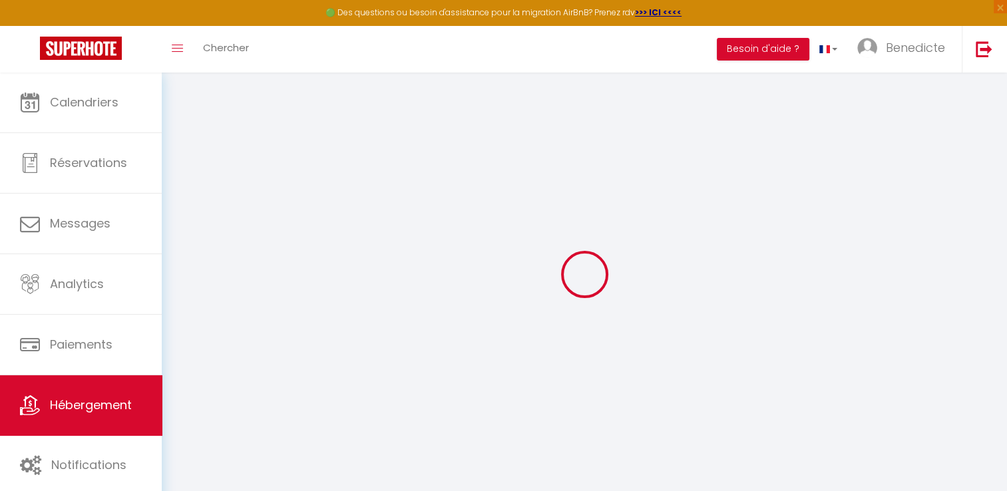
checkbox input "true"
select select "16:00"
select select "23:00"
select select "10:00"
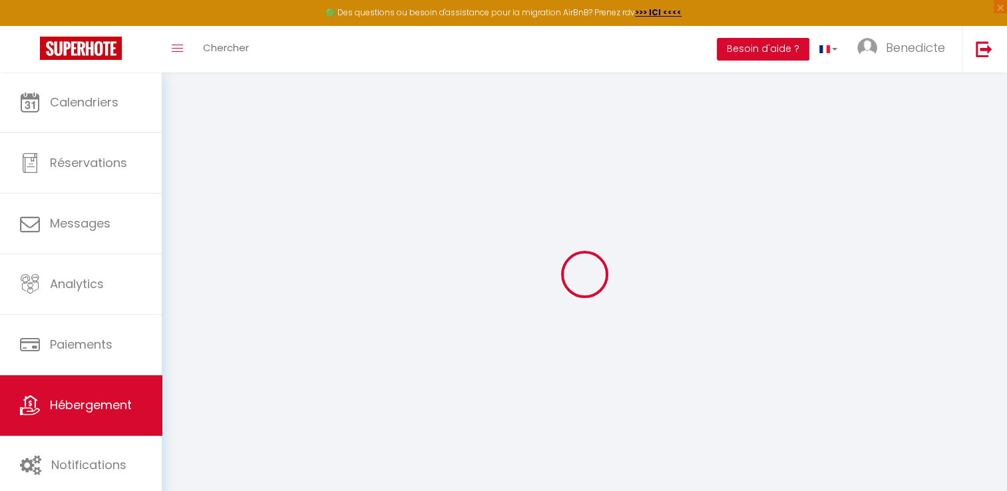
select select "30"
select select "120"
checkbox input "false"
checkbox input "true"
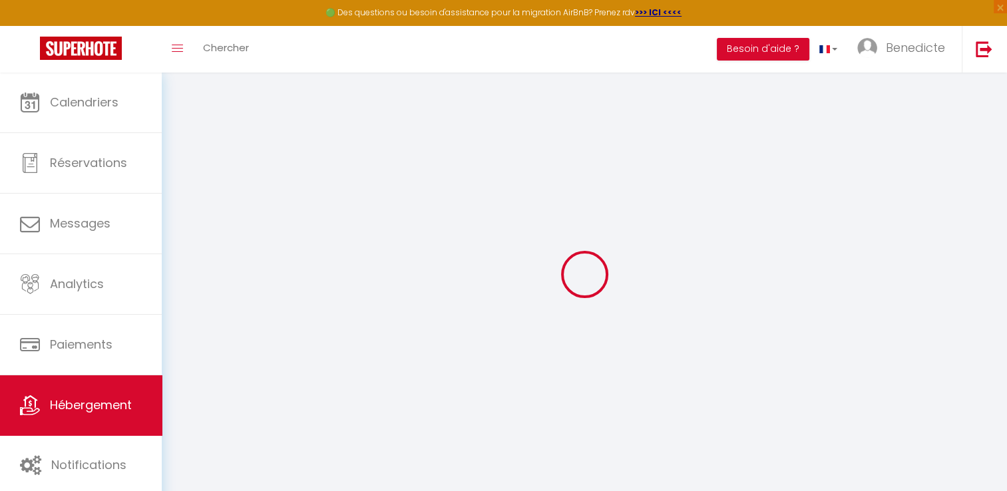
checkbox input "true"
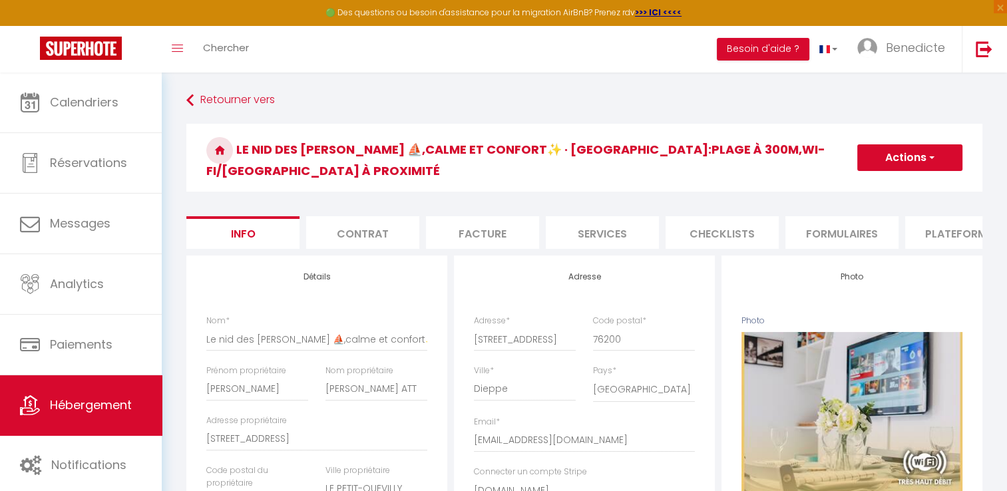
checkbox input "false"
checkbox input "true"
click at [615, 216] on li "Services" at bounding box center [602, 232] width 113 height 33
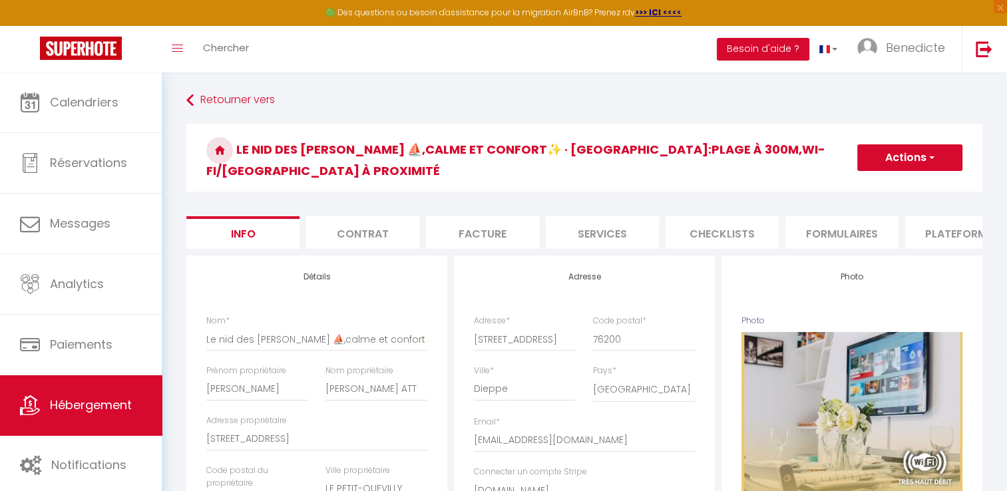
checkbox input "true"
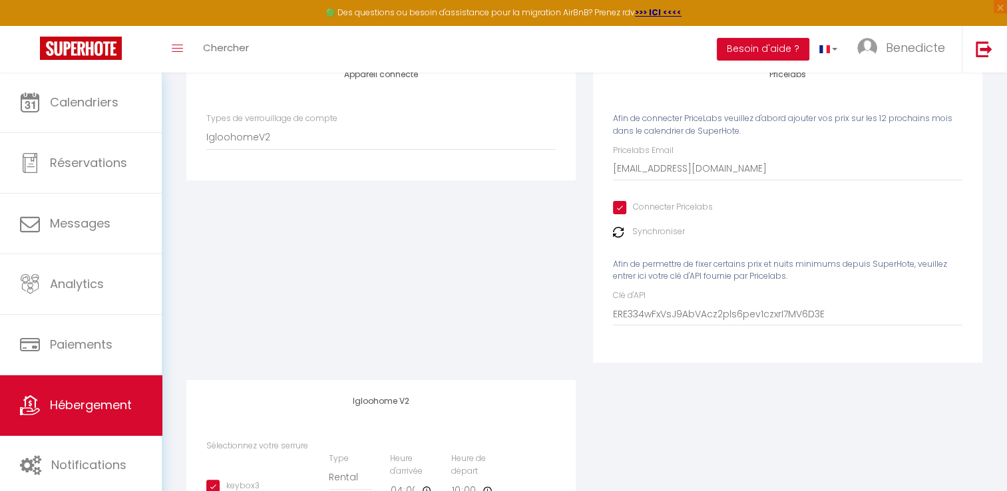
scroll to position [210, 0]
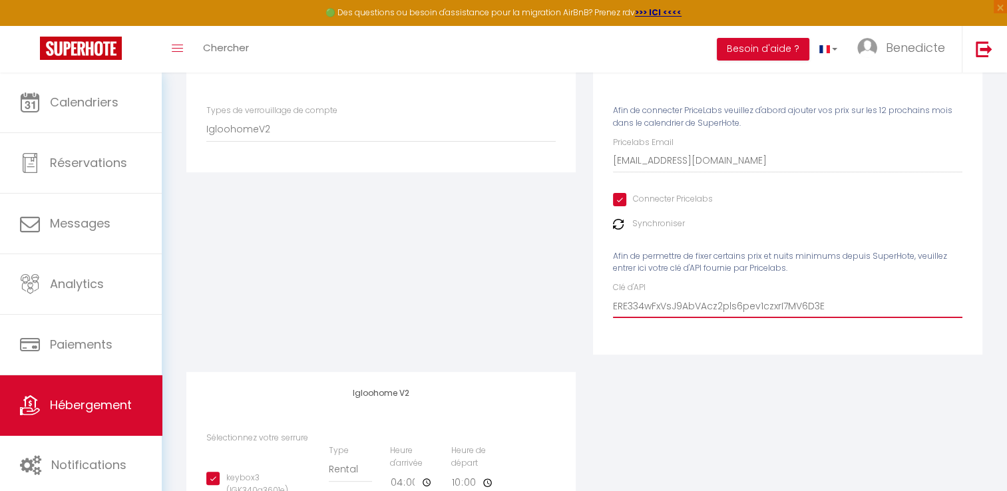
drag, startPoint x: 614, startPoint y: 300, endPoint x: 836, endPoint y: 290, distance: 222.6
click at [836, 294] on input "ERE334wFxVsJ9AbVAcz2pls6pev1czxrI7MV6D3E" at bounding box center [788, 306] width 350 height 24
checkbox input "true"
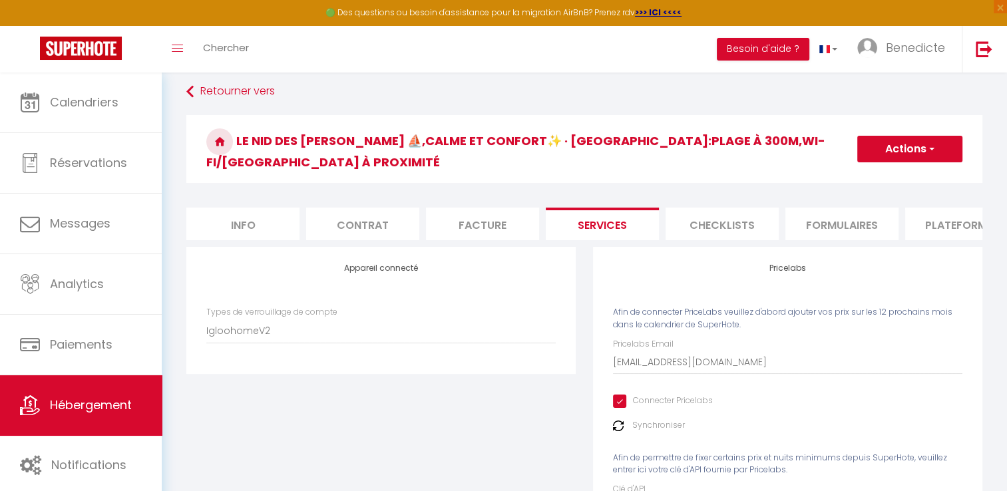
scroll to position [0, 0]
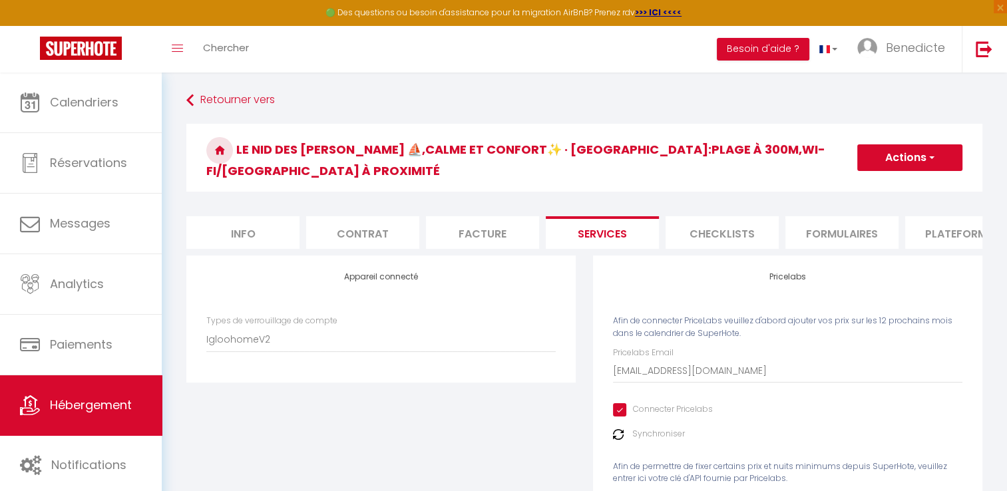
click at [937, 148] on button "Actions" at bounding box center [909, 157] width 105 height 27
click at [907, 182] on link "Enregistrer" at bounding box center [909, 186] width 105 height 17
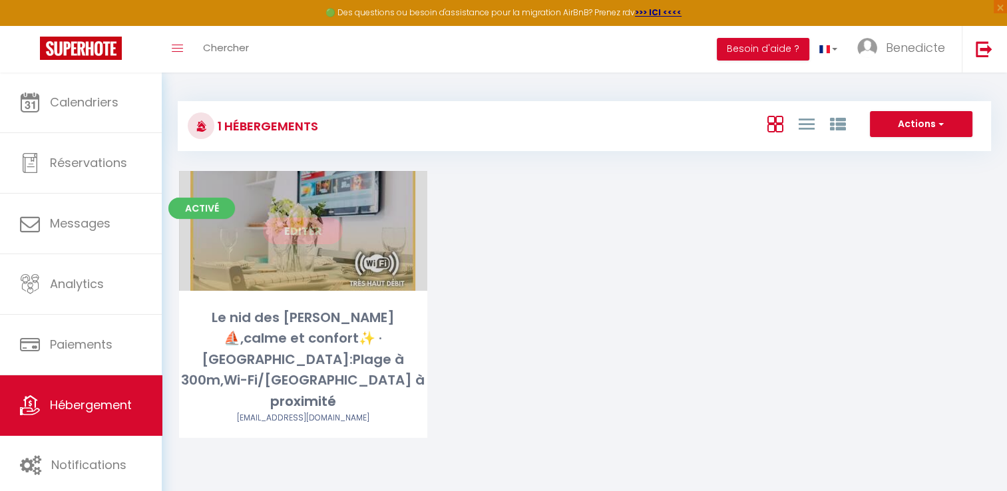
click at [276, 238] on link "Editer" at bounding box center [303, 231] width 80 height 27
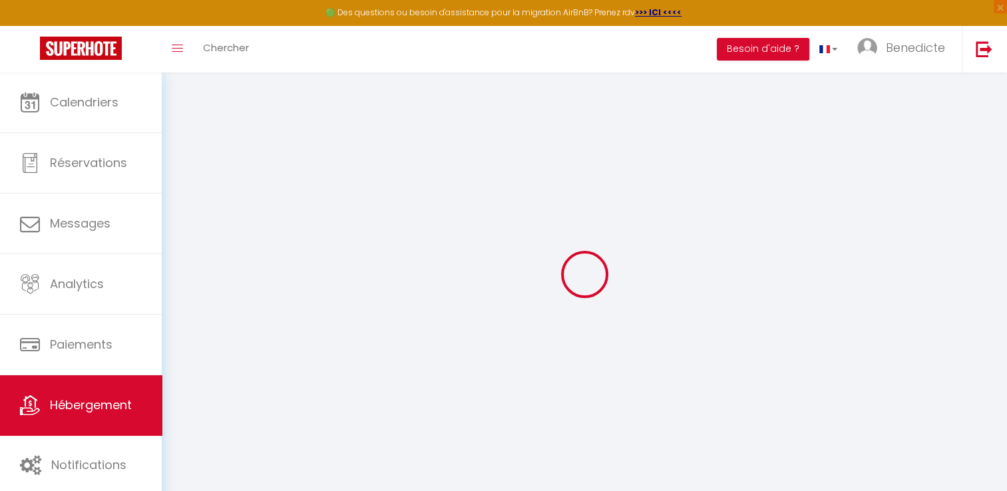
select select
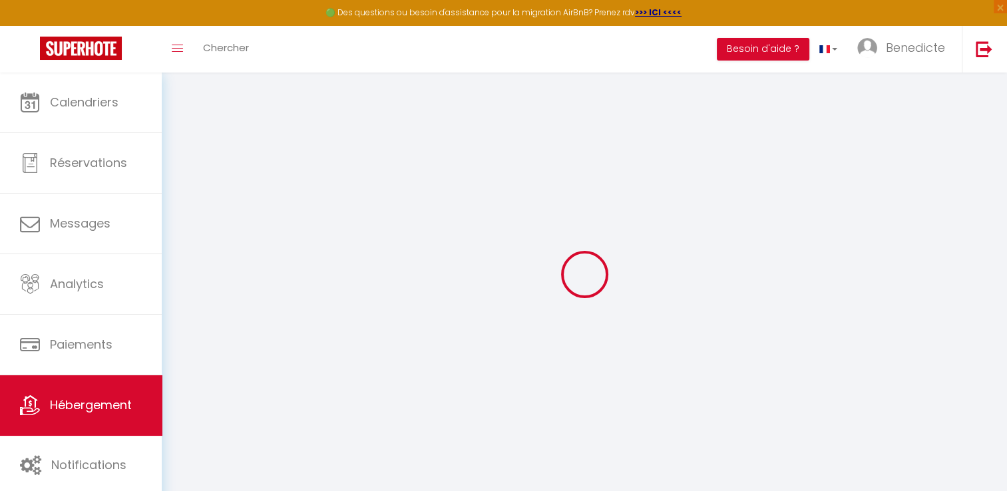
checkbox input "false"
checkbox input "true"
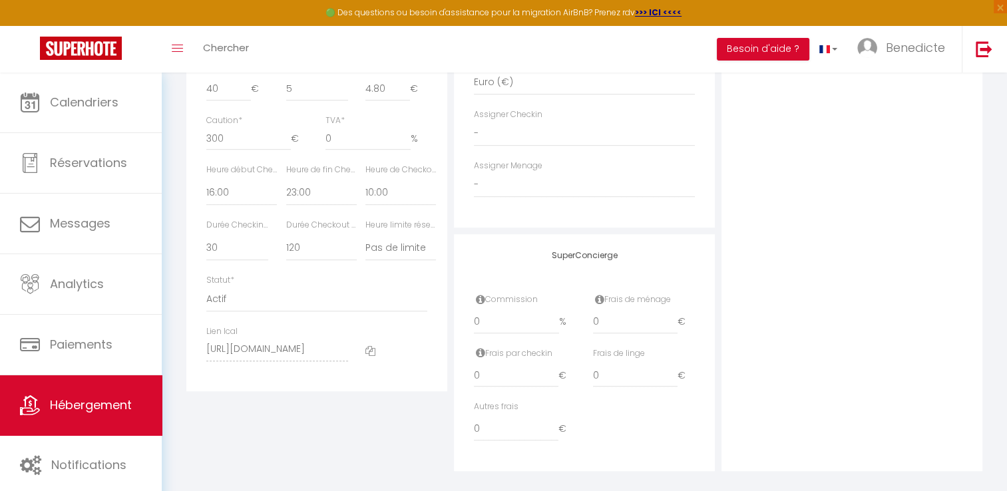
scroll to position [684, 0]
click at [353, 346] on div "Lien Ical [URL][DOMAIN_NAME]" at bounding box center [277, 349] width 159 height 50
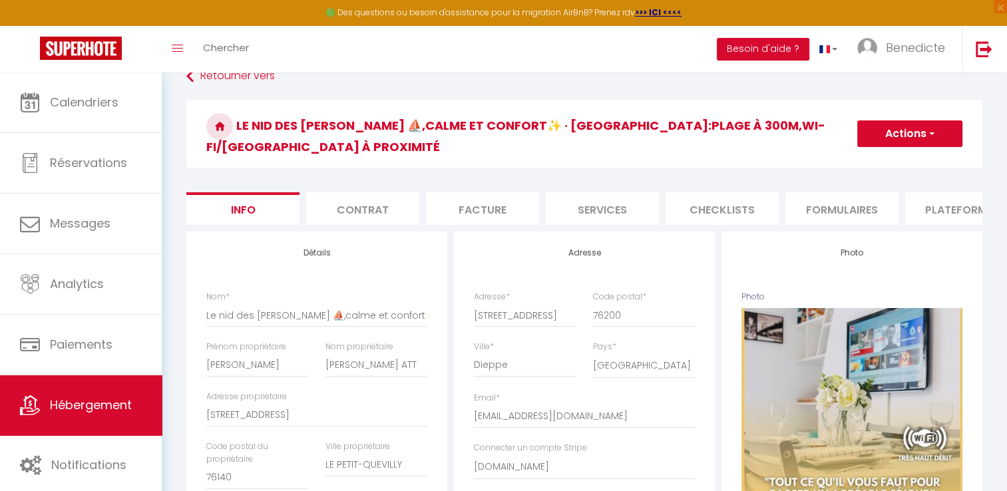
scroll to position [10, 0]
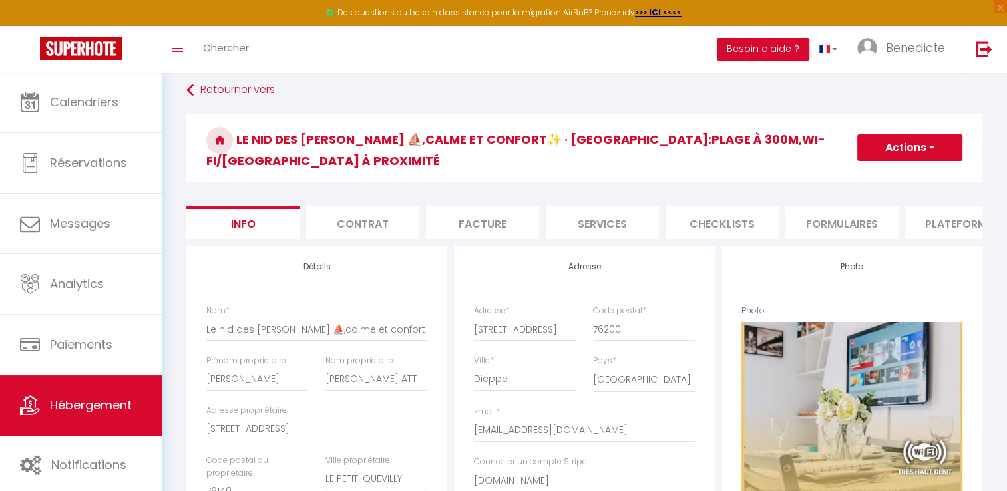
click at [819, 213] on li "Formulaires" at bounding box center [842, 222] width 113 height 33
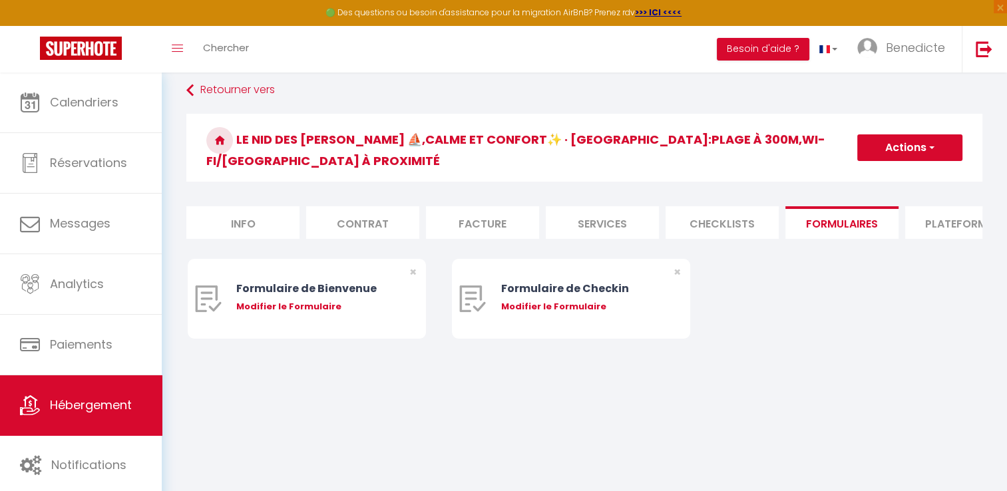
click at [929, 206] on li "Plateformes" at bounding box center [961, 222] width 113 height 33
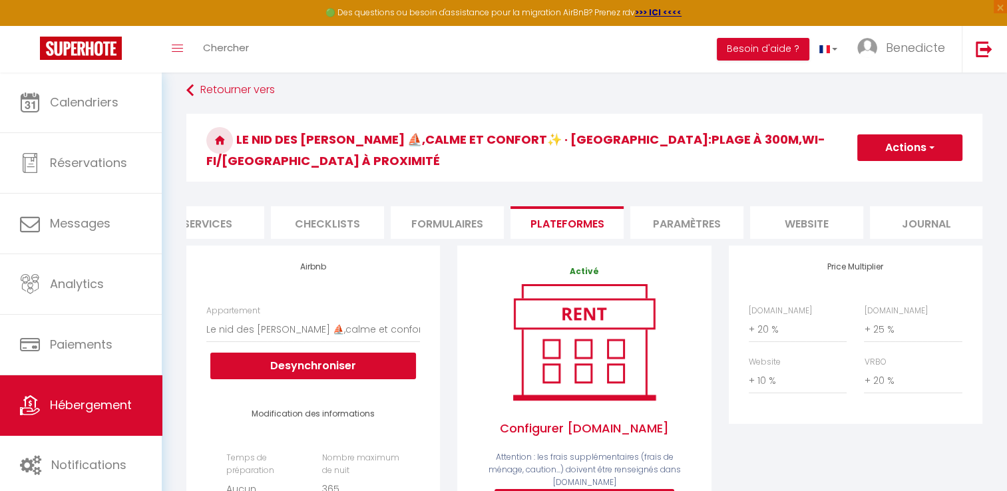
scroll to position [0, 402]
click at [828, 209] on li "website" at bounding box center [799, 222] width 113 height 33
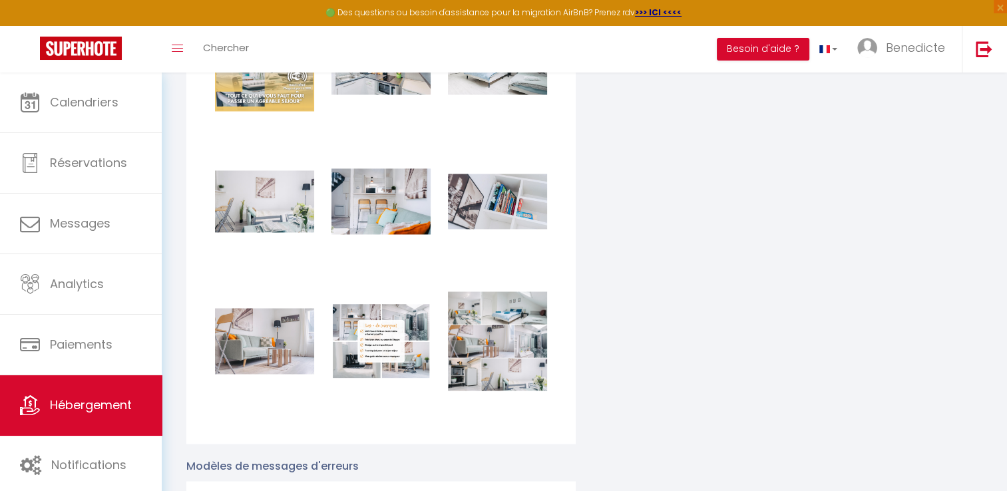
scroll to position [2077, 0]
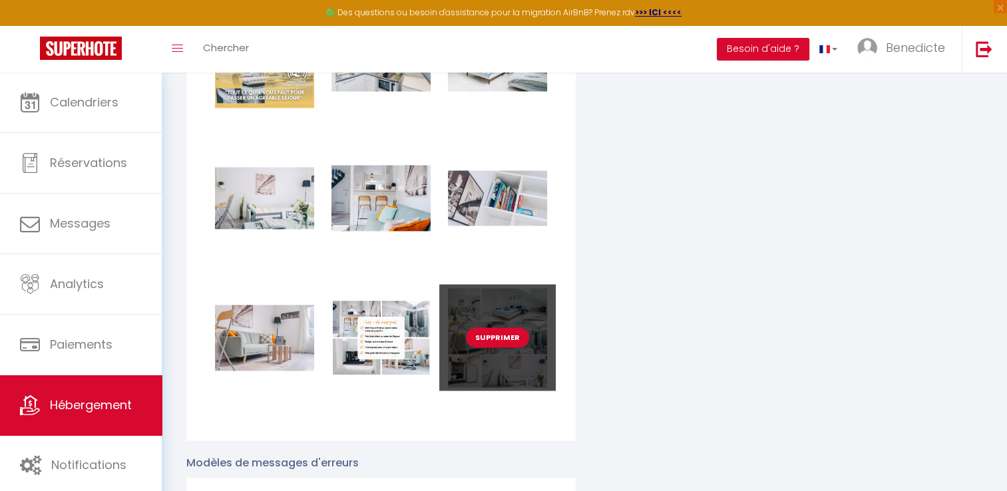
click at [485, 334] on button "Supprimer" at bounding box center [497, 338] width 63 height 20
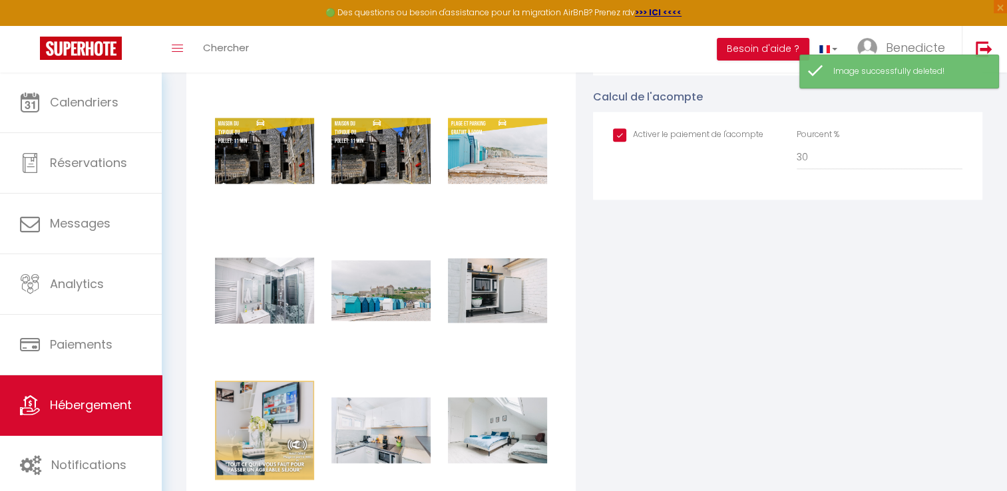
scroll to position [1828, 0]
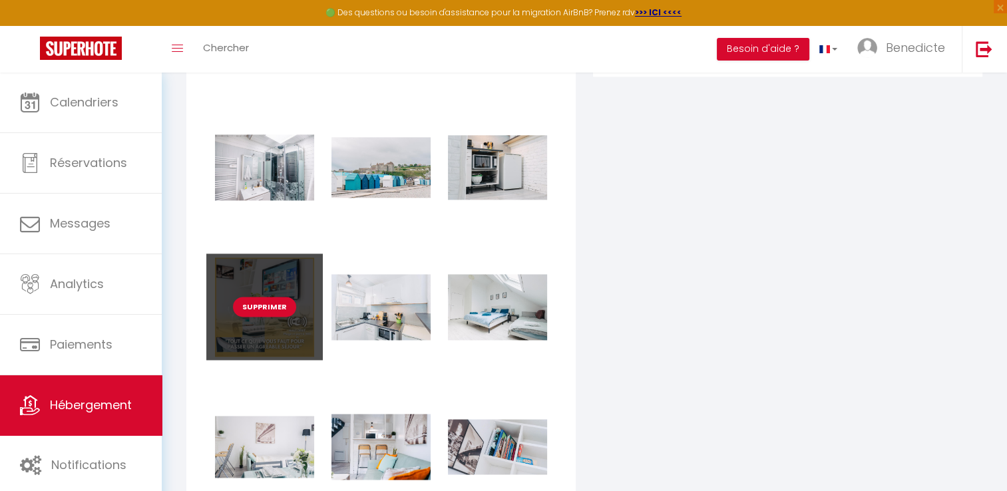
click at [277, 303] on button "Supprimer" at bounding box center [264, 307] width 63 height 20
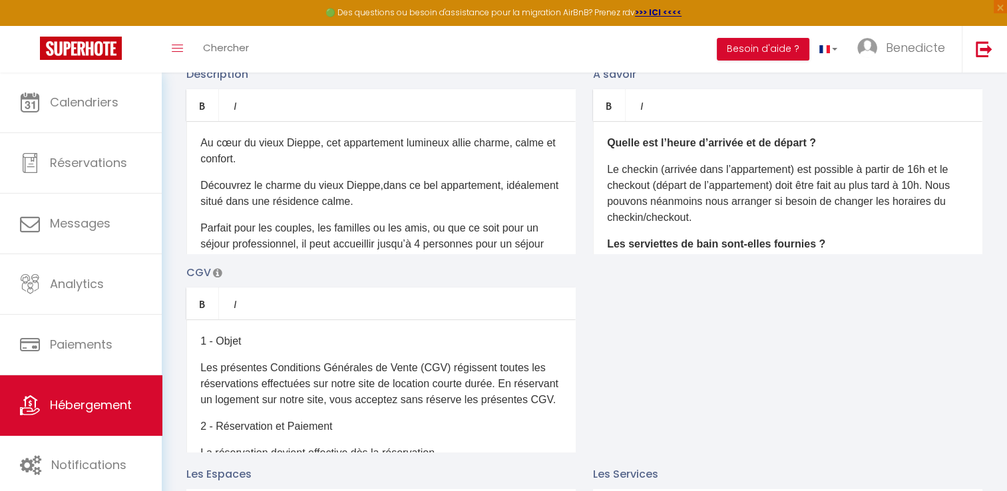
scroll to position [0, 0]
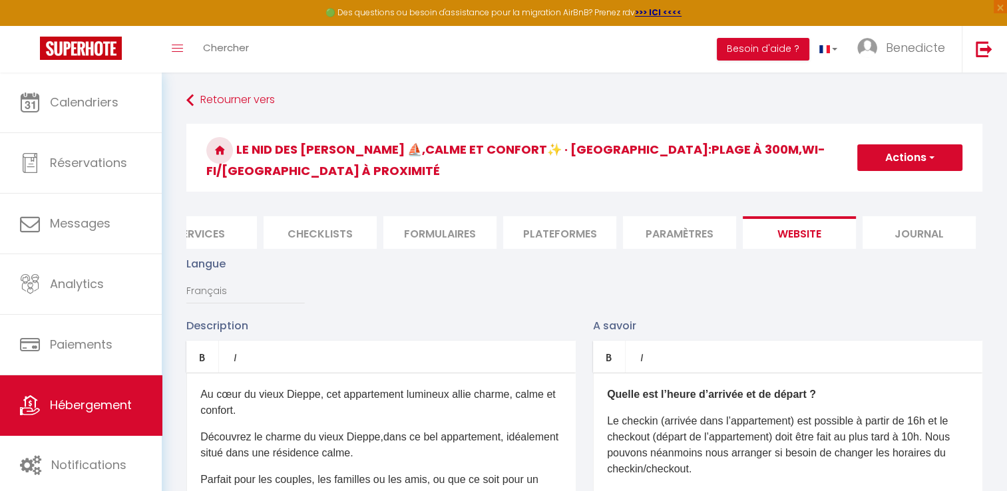
click at [921, 146] on button "Actions" at bounding box center [909, 157] width 105 height 27
click at [900, 180] on input "Enregistrer" at bounding box center [894, 186] width 49 height 13
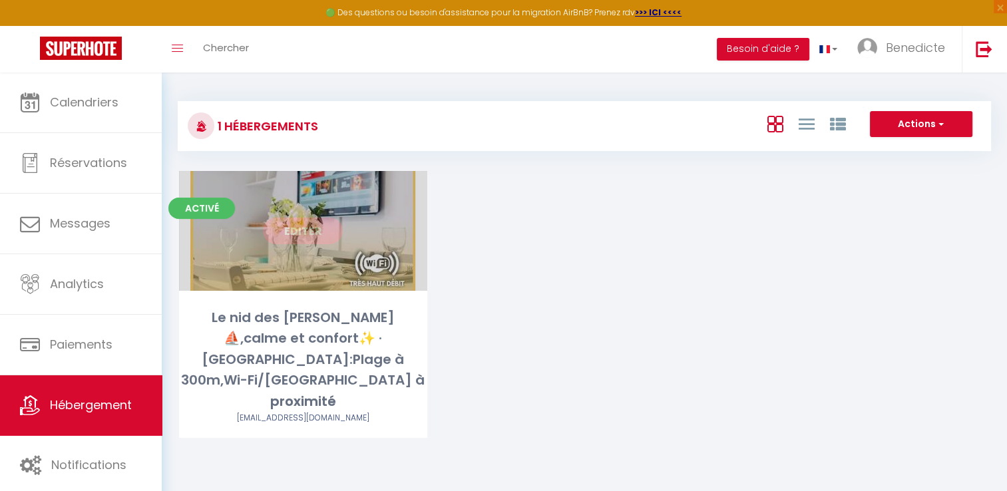
click at [278, 241] on link "Editer" at bounding box center [303, 231] width 80 height 27
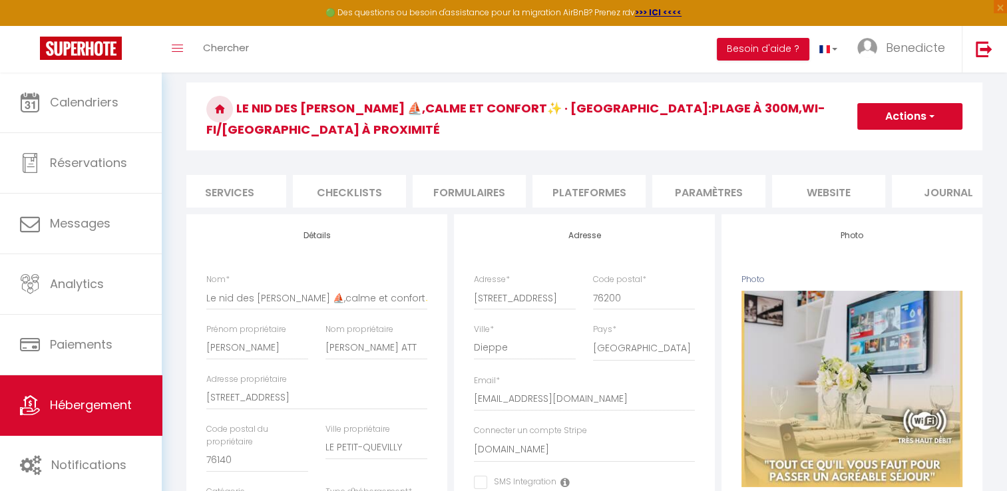
scroll to position [0, 399]
click at [813, 177] on li "website" at bounding box center [802, 191] width 113 height 33
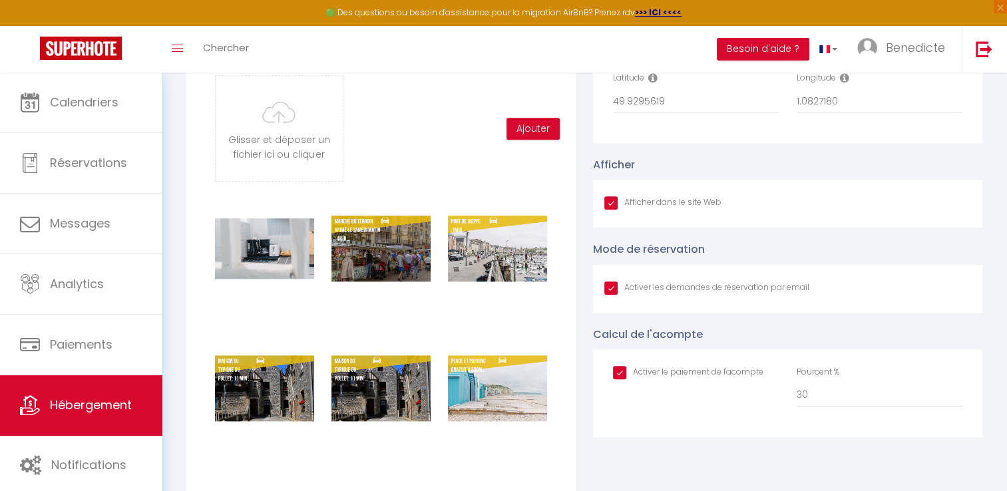
scroll to position [1480, 0]
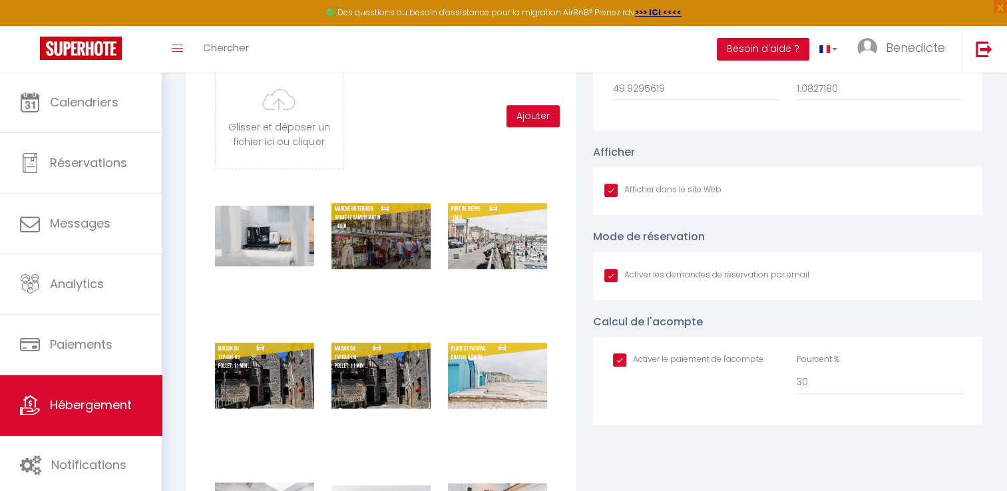
click at [623, 354] on input "checkbox" at bounding box center [688, 360] width 150 height 13
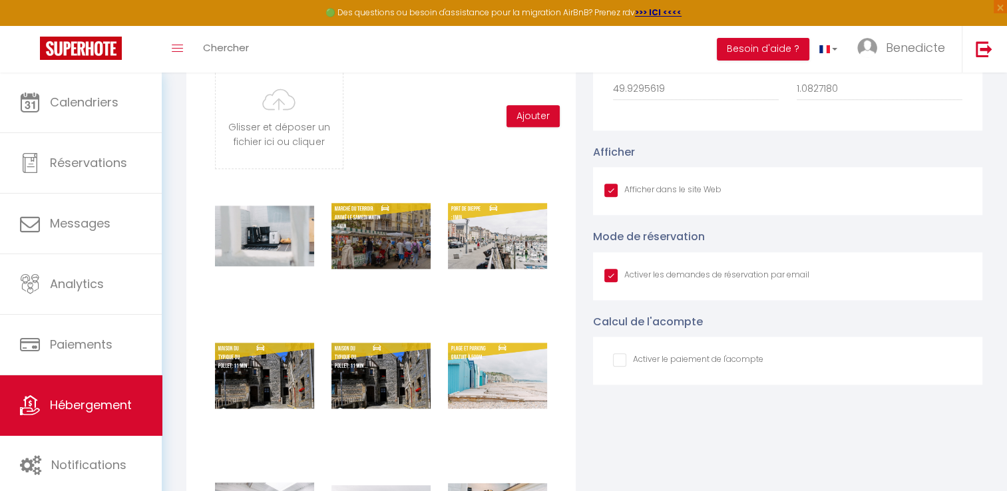
click at [623, 356] on input "checkbox" at bounding box center [688, 360] width 150 height 13
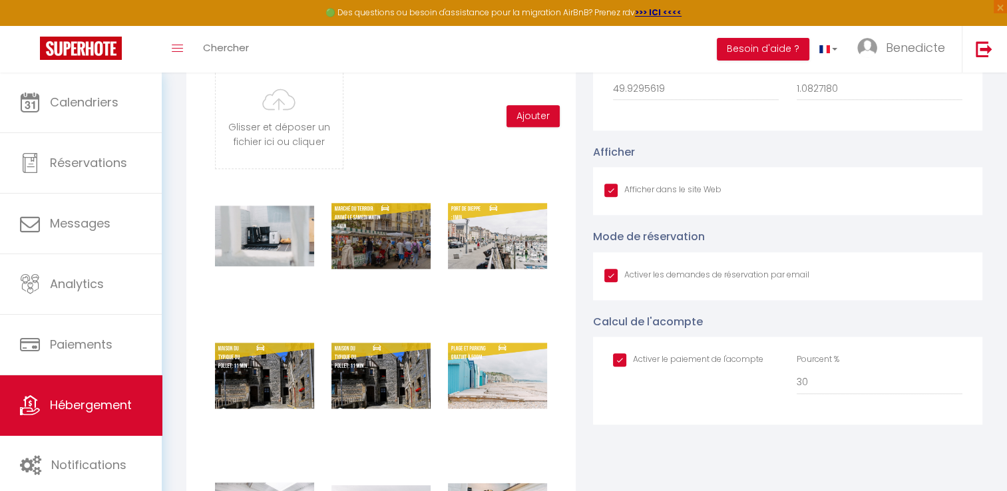
click at [610, 270] on input "Afficher dans le site Web" at bounding box center [707, 275] width 205 height 13
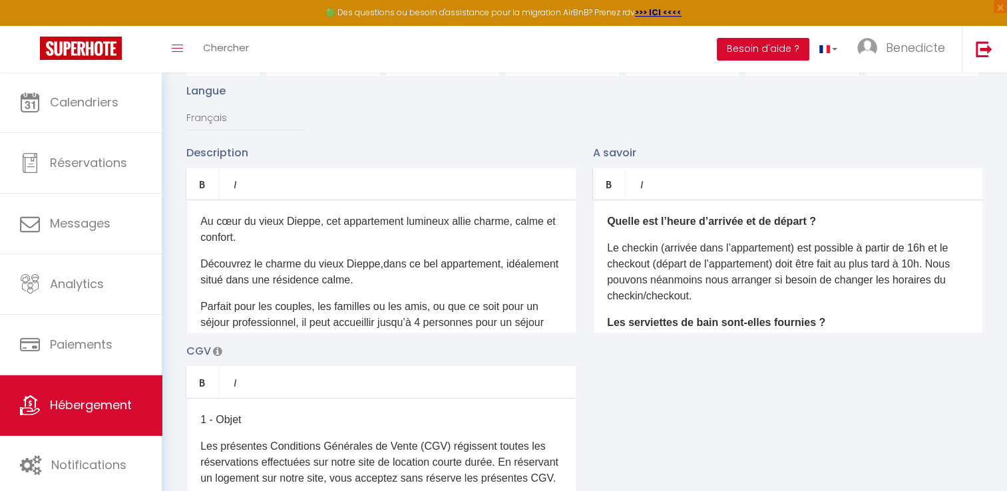
scroll to position [0, 0]
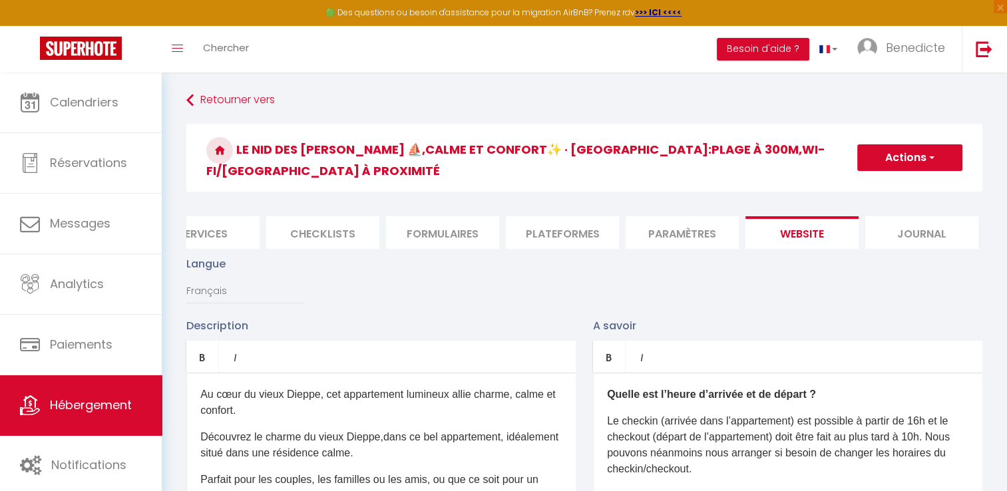
click at [879, 152] on button "Actions" at bounding box center [909, 157] width 105 height 27
click at [872, 180] on input "Enregistrer" at bounding box center [894, 186] width 49 height 13
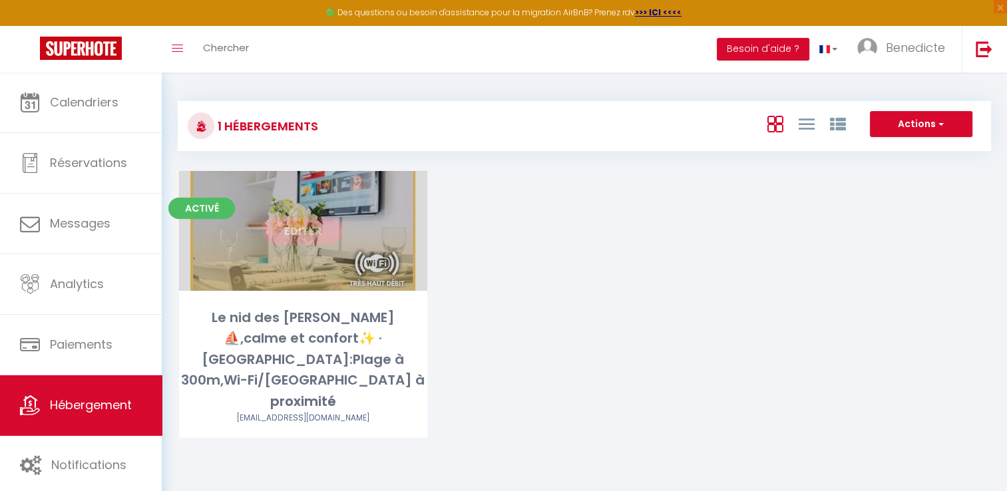
click at [284, 250] on div "Editer" at bounding box center [303, 231] width 248 height 120
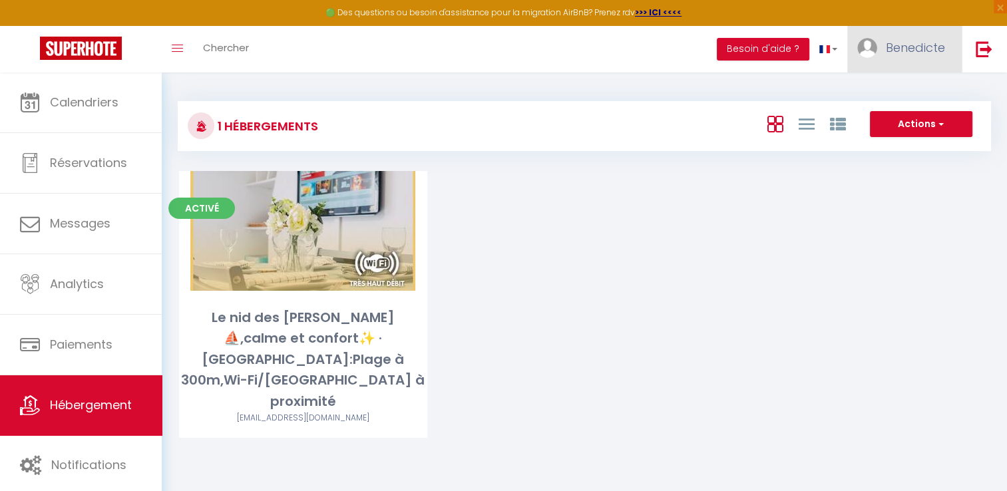
click at [897, 52] on span "Benedicte" at bounding box center [915, 47] width 59 height 17
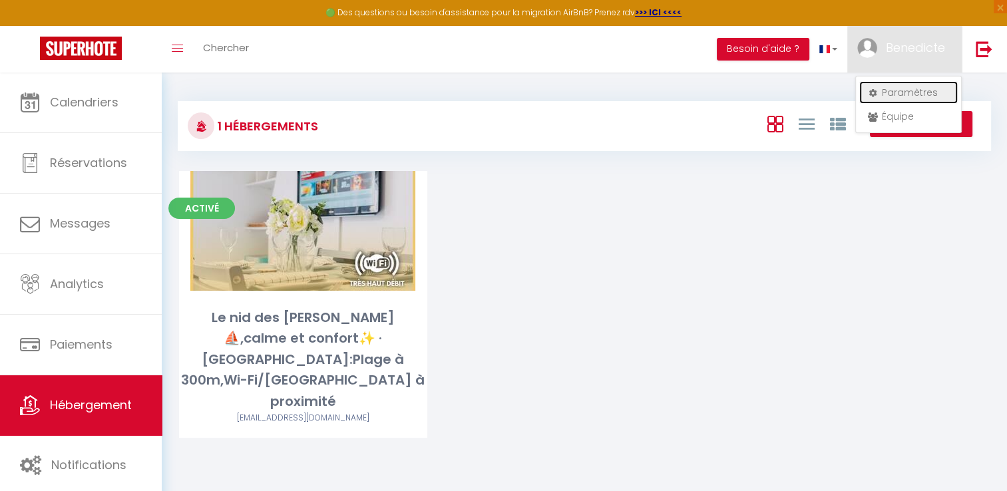
click at [885, 89] on link "Paramètres" at bounding box center [908, 92] width 99 height 23
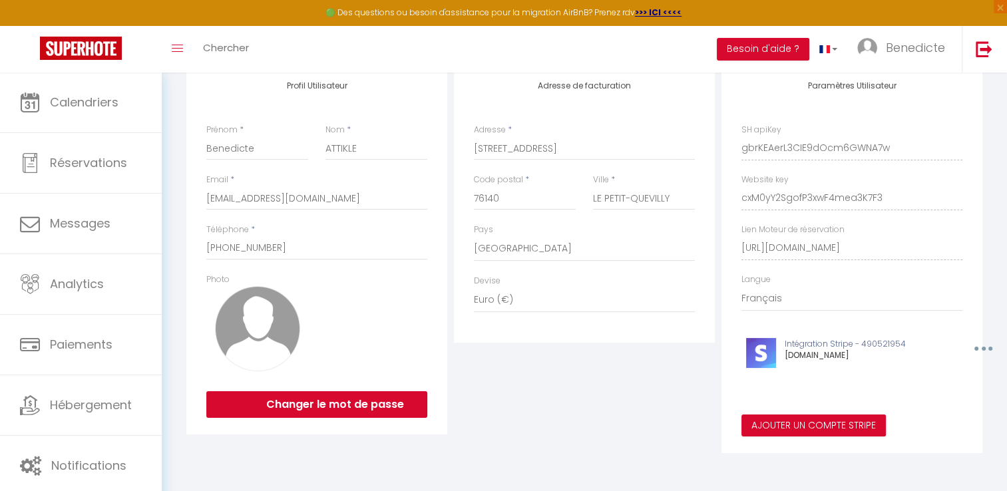
scroll to position [162, 0]
drag, startPoint x: 817, startPoint y: 254, endPoint x: 832, endPoint y: 262, distance: 16.7
click at [832, 262] on div "Paramètres Utilisateur SH apiKey gbrKEAerL3CIE9dOcm6GWNA7w Website key cxM0yY2S…" at bounding box center [852, 259] width 261 height 389
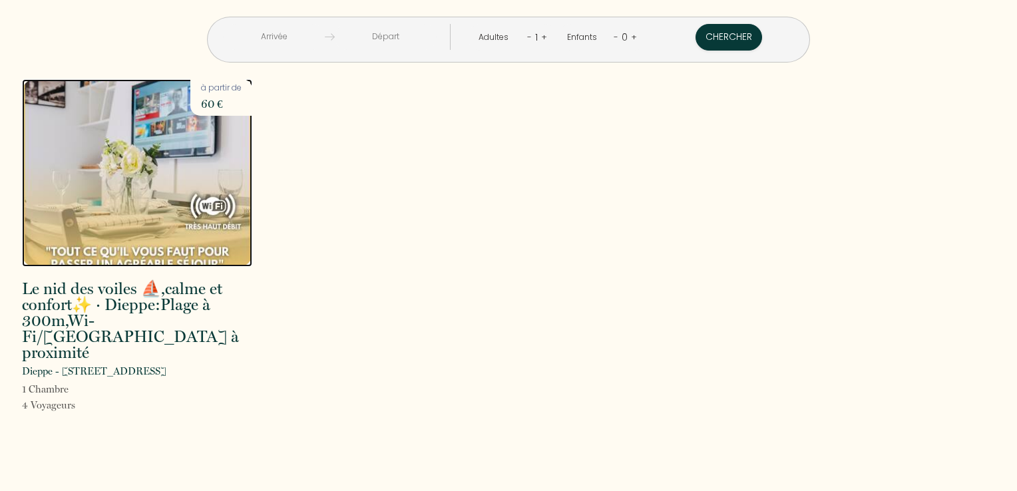
click at [141, 132] on img at bounding box center [137, 173] width 230 height 188
